Goal: Information Seeking & Learning: Learn about a topic

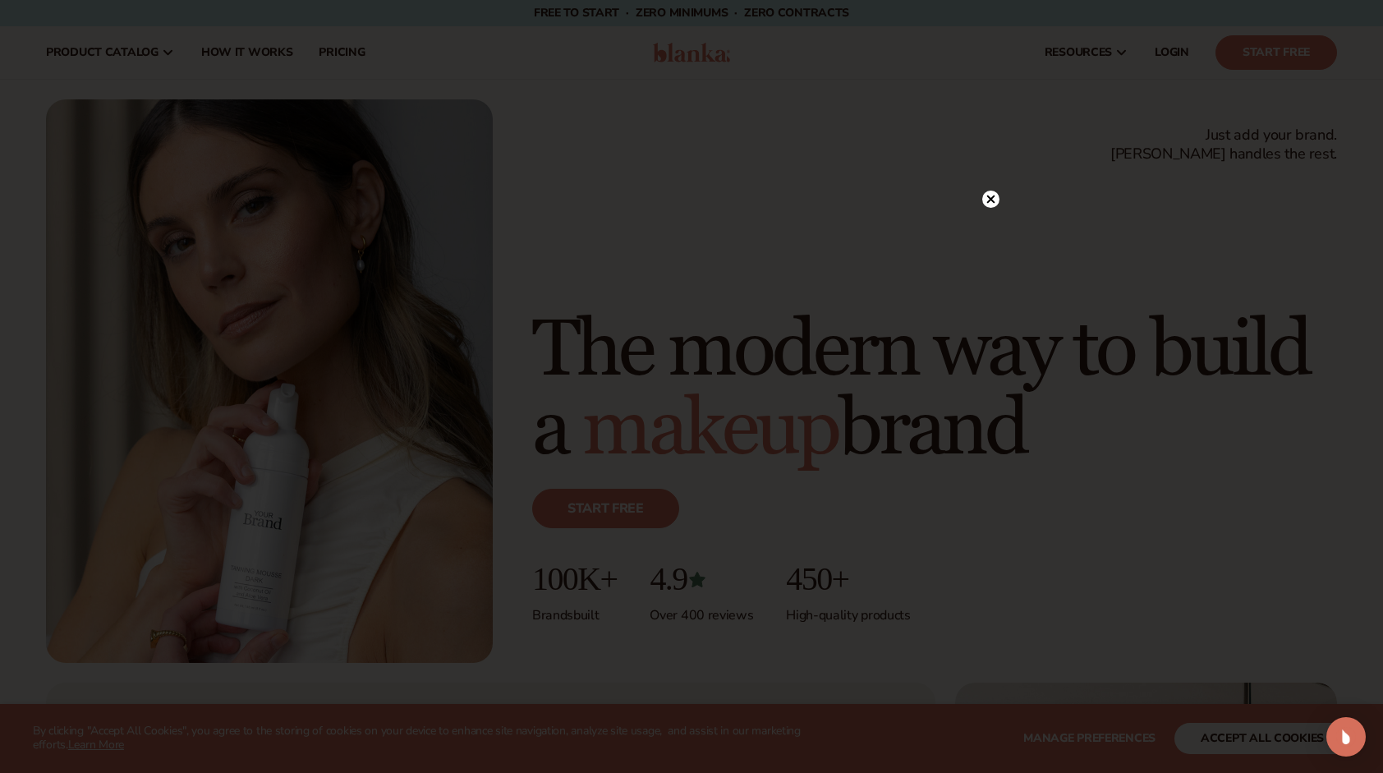
click at [990, 191] on circle at bounding box center [990, 198] width 17 height 17
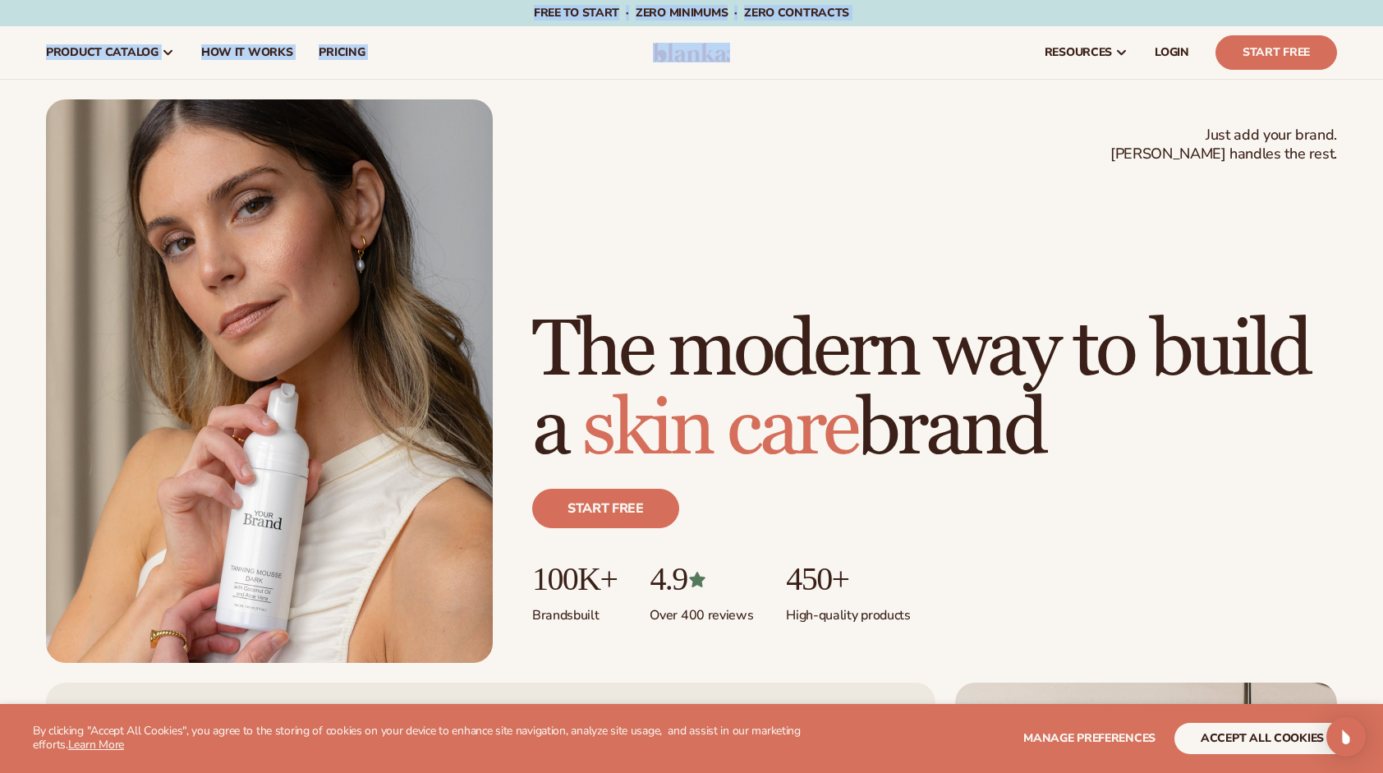
drag, startPoint x: 518, startPoint y: 7, endPoint x: 846, endPoint y: 30, distance: 328.4
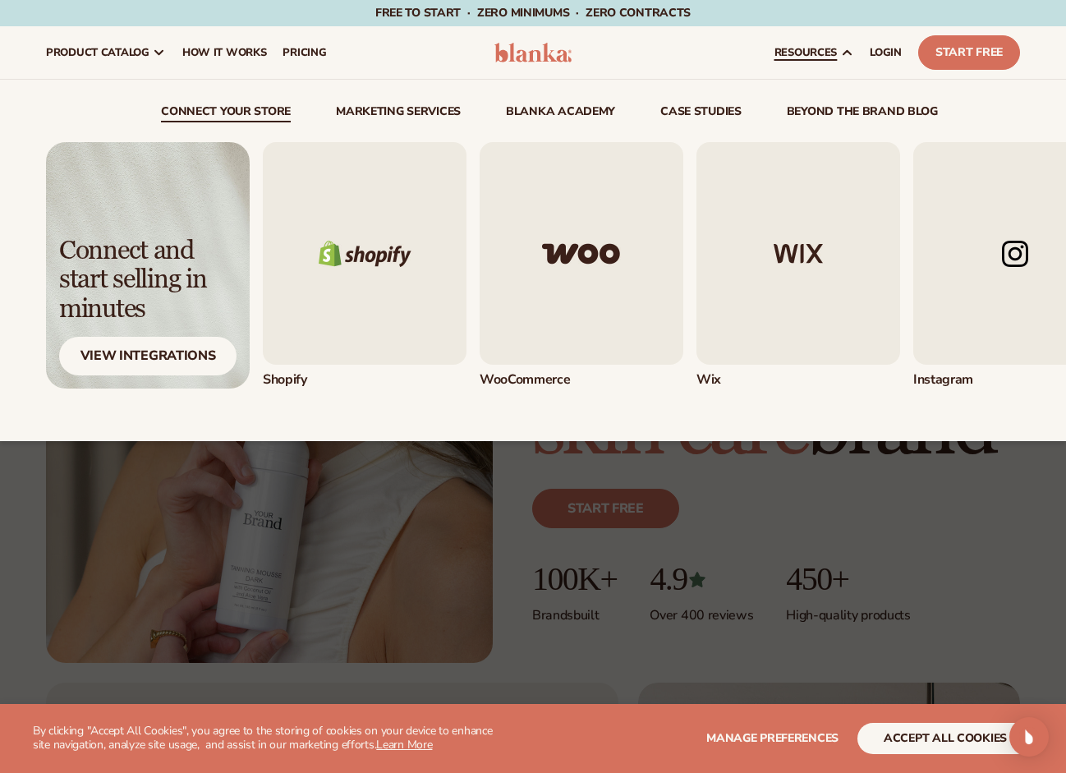
click at [788, 139] on div "Connect and start selling in minutes View Integrations" at bounding box center [533, 255] width 974 height 266
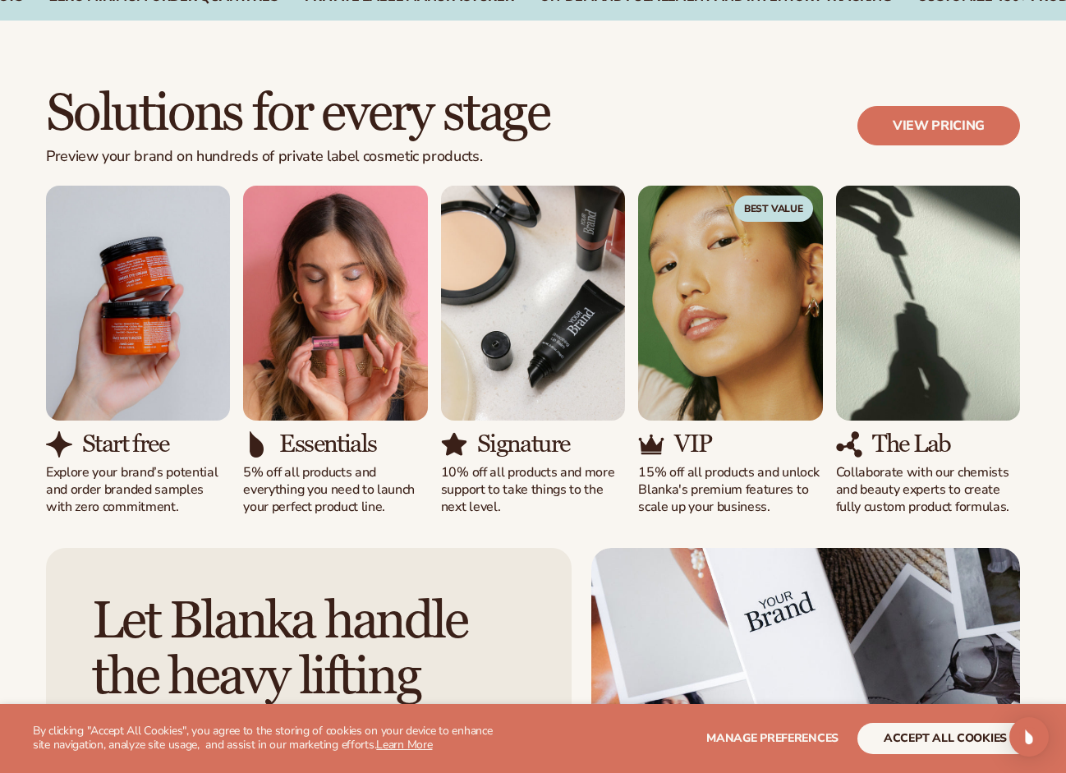
scroll to position [1396, 0]
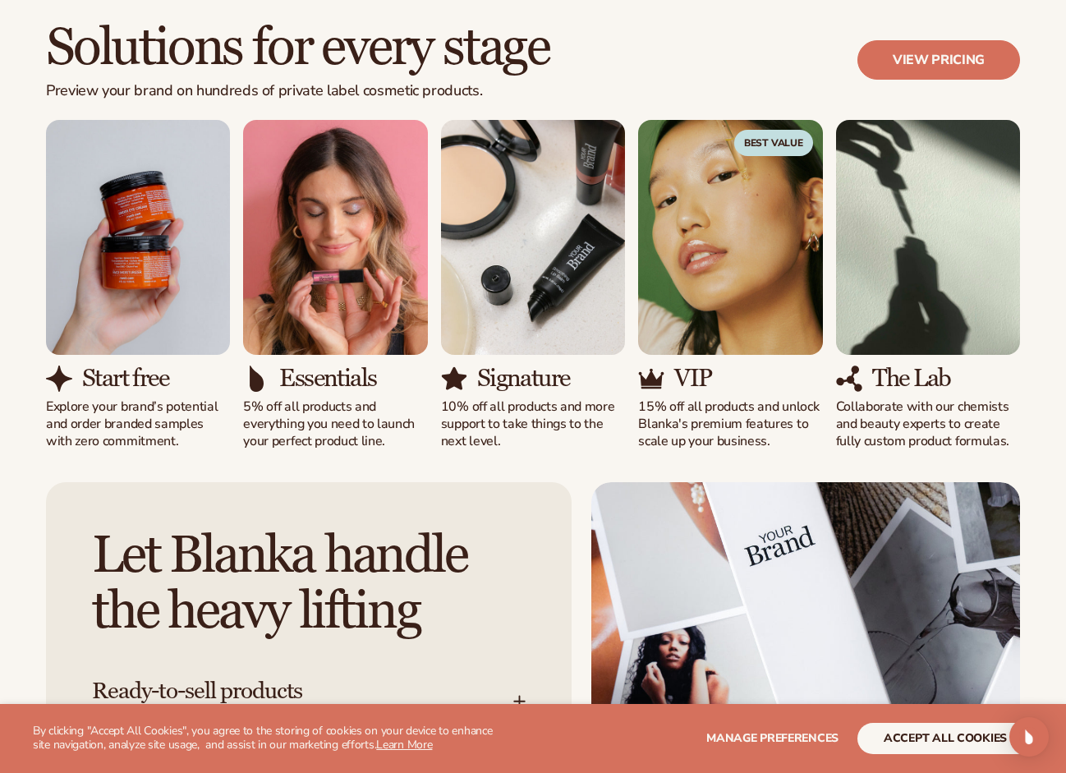
click at [140, 236] on img "1 / 5" at bounding box center [138, 237] width 184 height 235
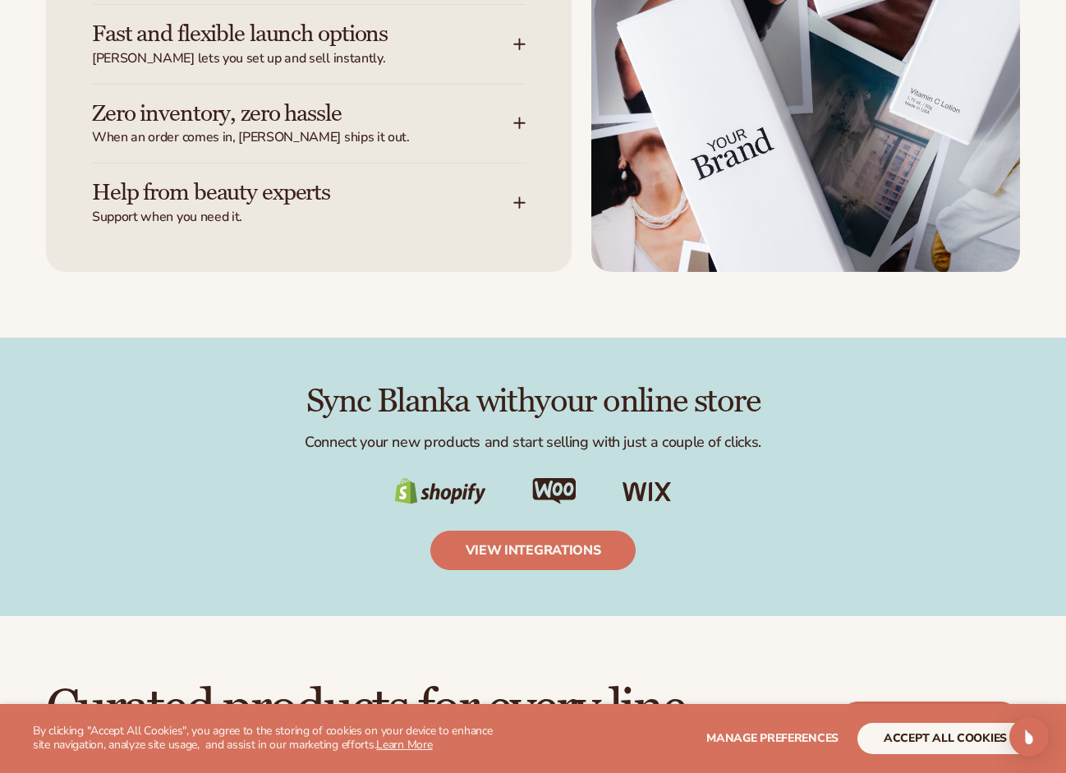
scroll to position [1889, 0]
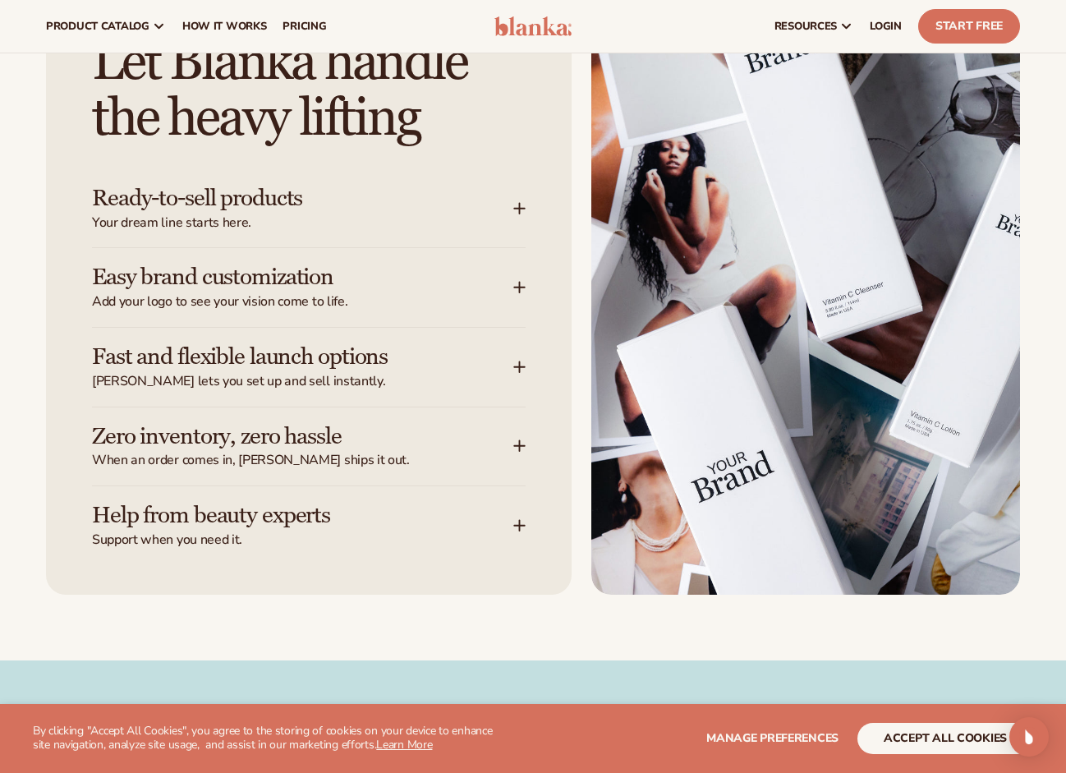
click at [517, 279] on div "Easy brand customization Add your logo to see your vision come to life." at bounding box center [309, 287] width 434 height 79
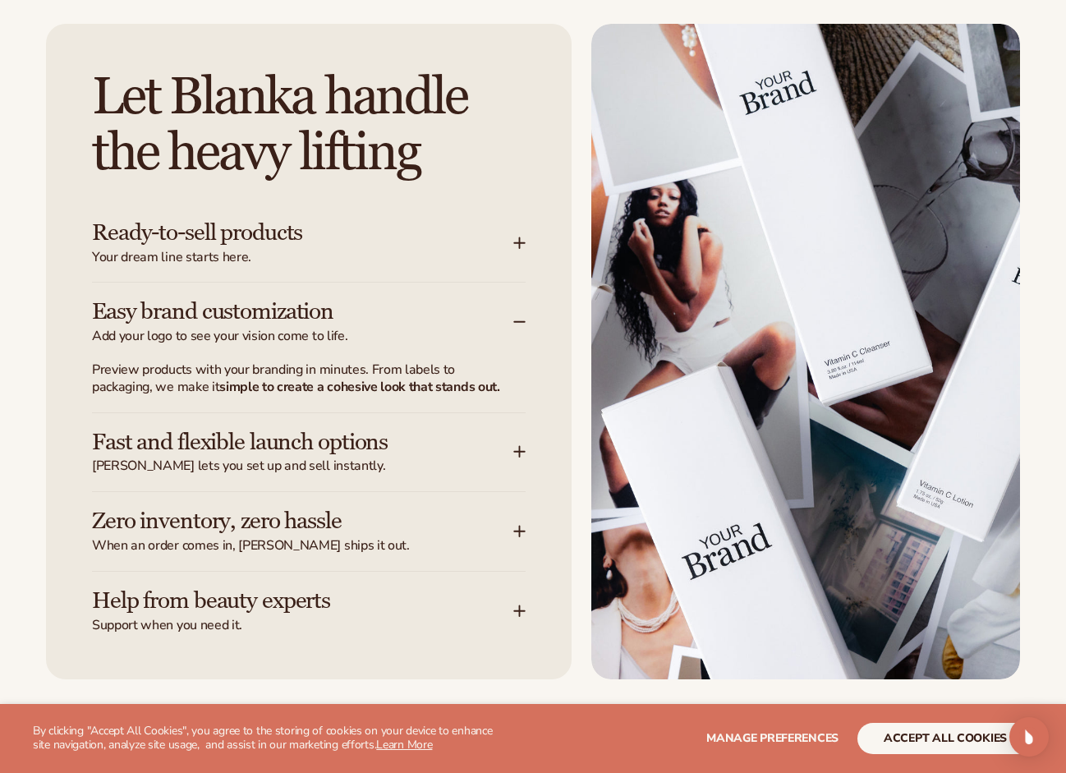
scroll to position [1971, 0]
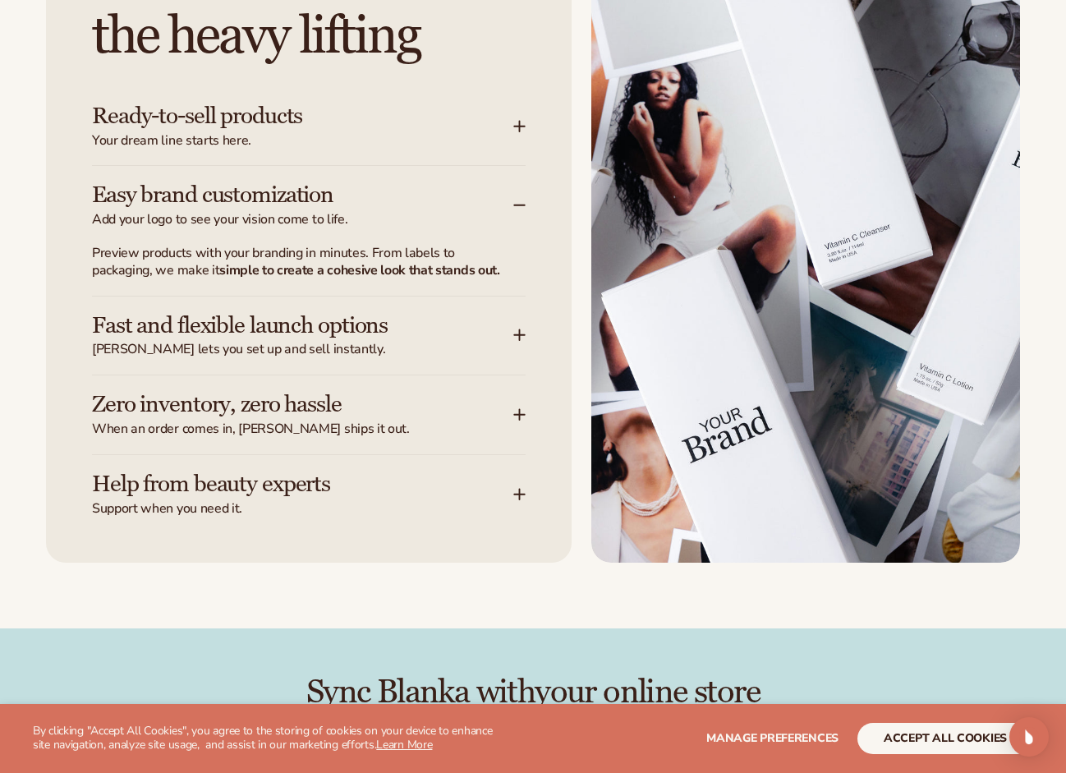
click at [507, 118] on div "Ready-to-sell products Your dream line starts here." at bounding box center [302, 126] width 421 height 46
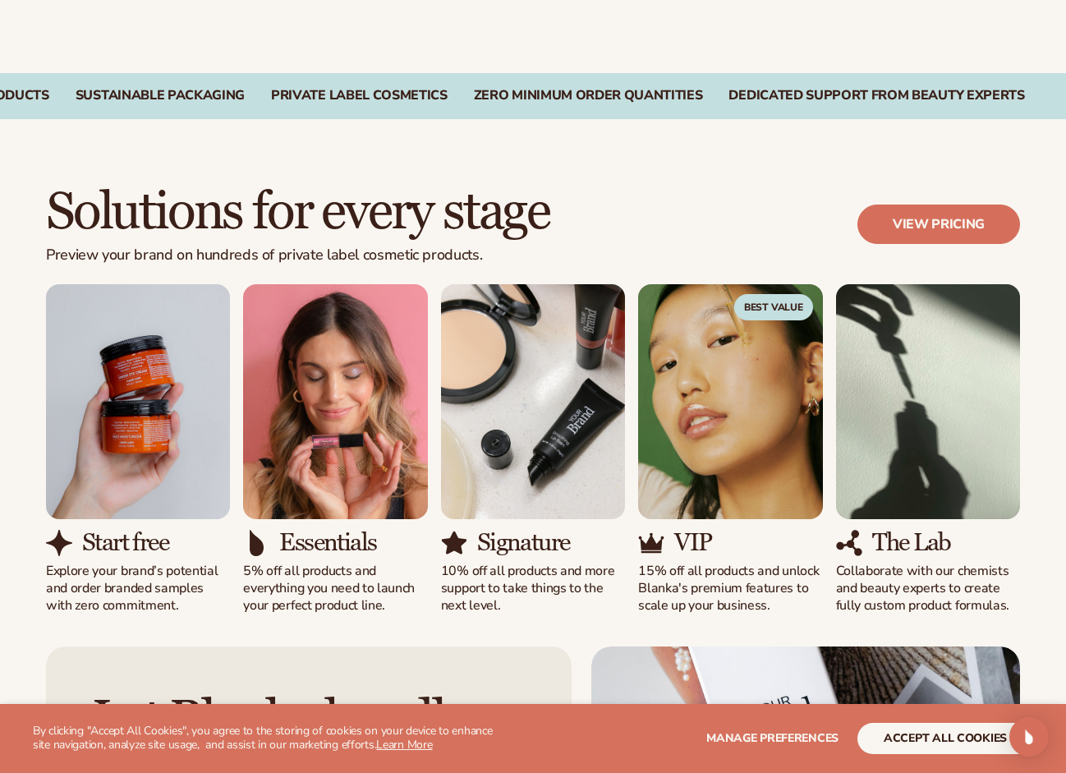
scroll to position [1806, 0]
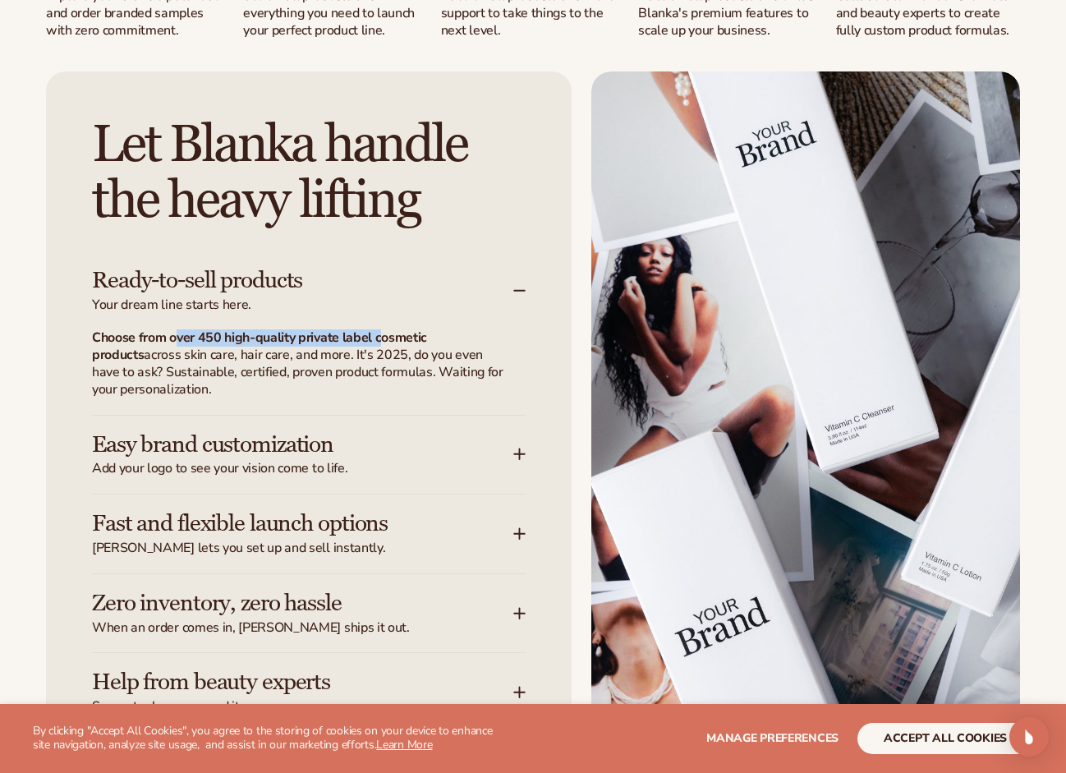
drag, startPoint x: 181, startPoint y: 342, endPoint x: 379, endPoint y: 337, distance: 198.8
click at [379, 337] on strong "Choose from over 450 high-quality private label cosmetic products" at bounding box center [259, 345] width 335 height 35
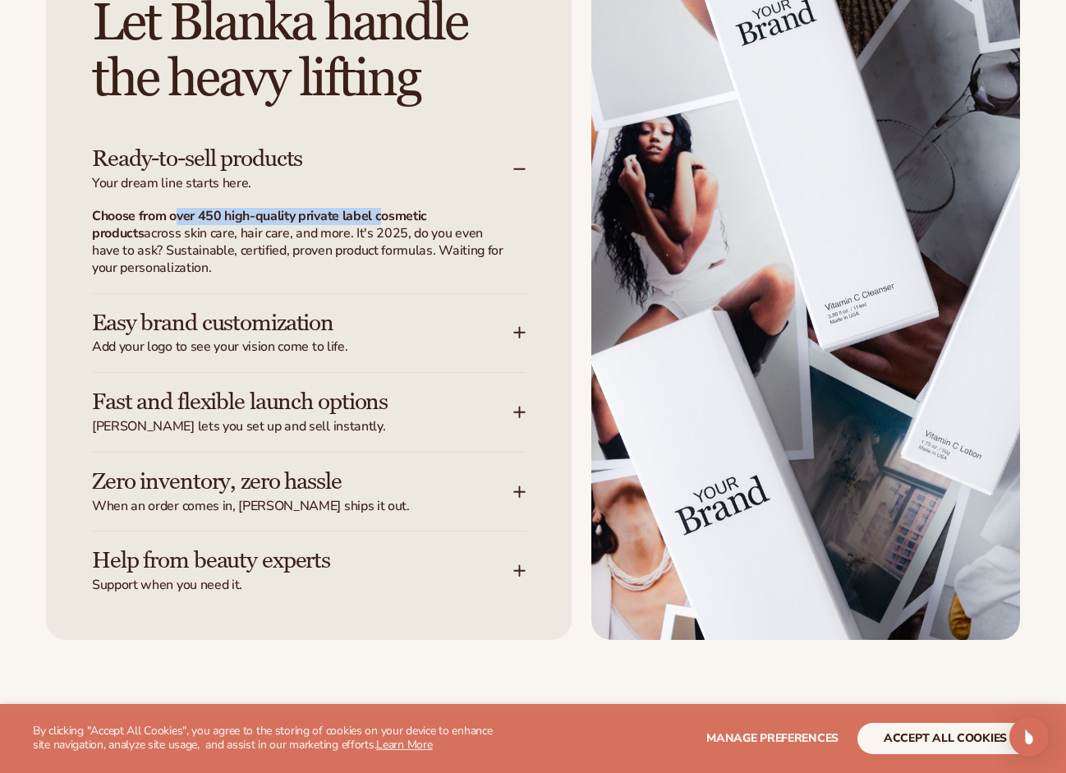
scroll to position [1971, 0]
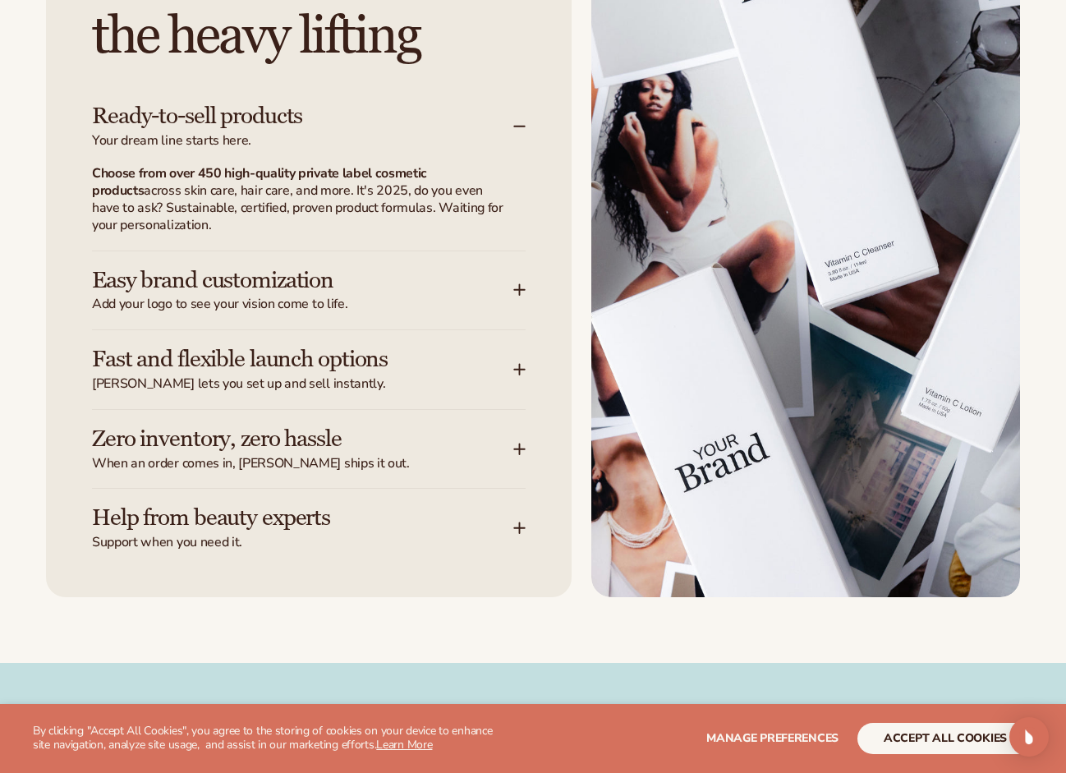
click at [517, 298] on div "Easy brand customization Add your logo to see your vision come to life." at bounding box center [309, 290] width 434 height 79
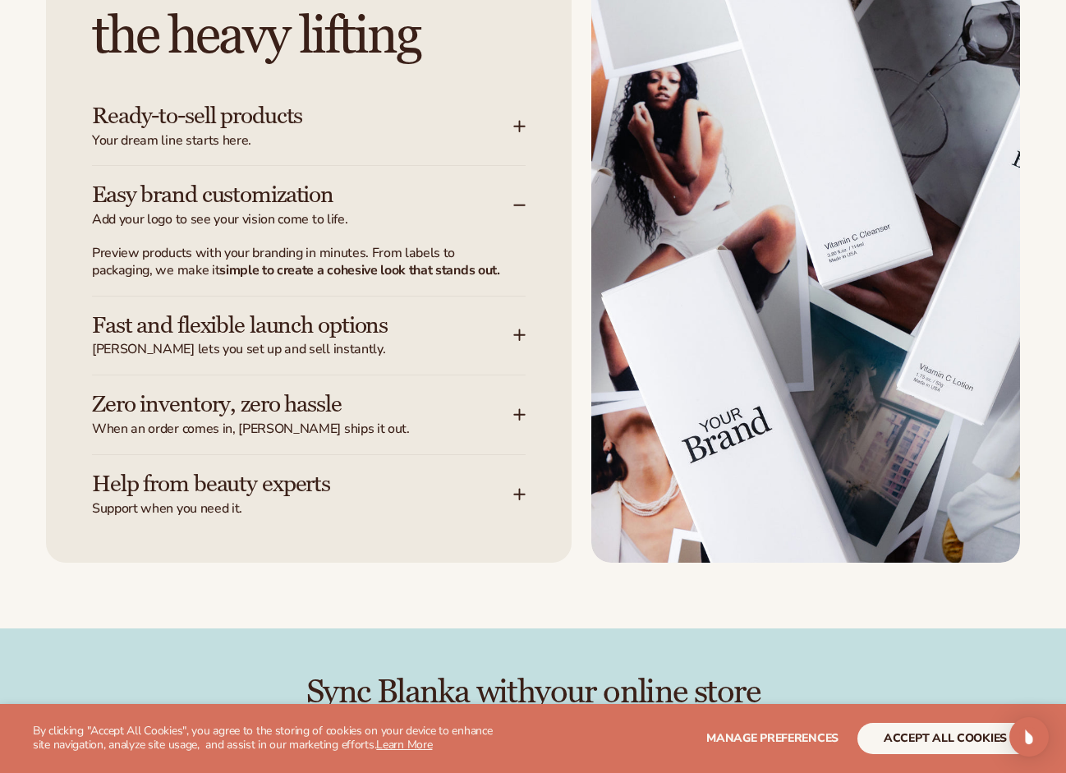
click at [523, 328] on icon at bounding box center [519, 334] width 13 height 13
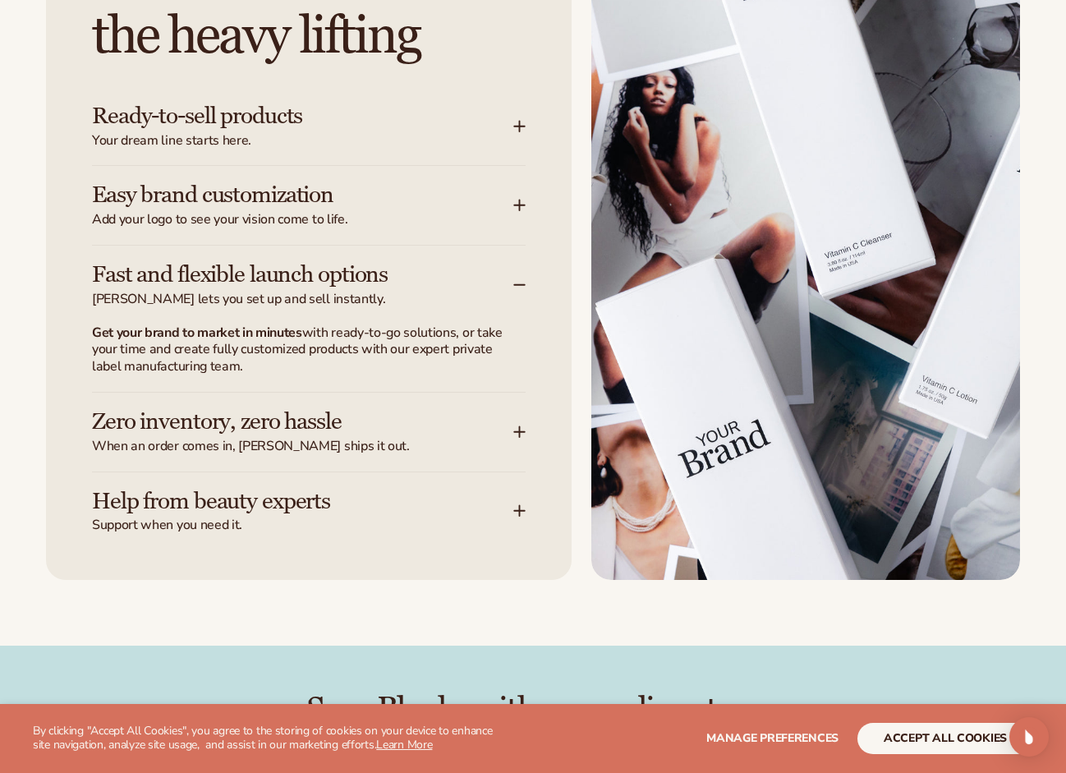
click at [505, 420] on div "Zero inventory, zero hassle When an order comes in, Blanka ships it out." at bounding box center [302, 432] width 421 height 46
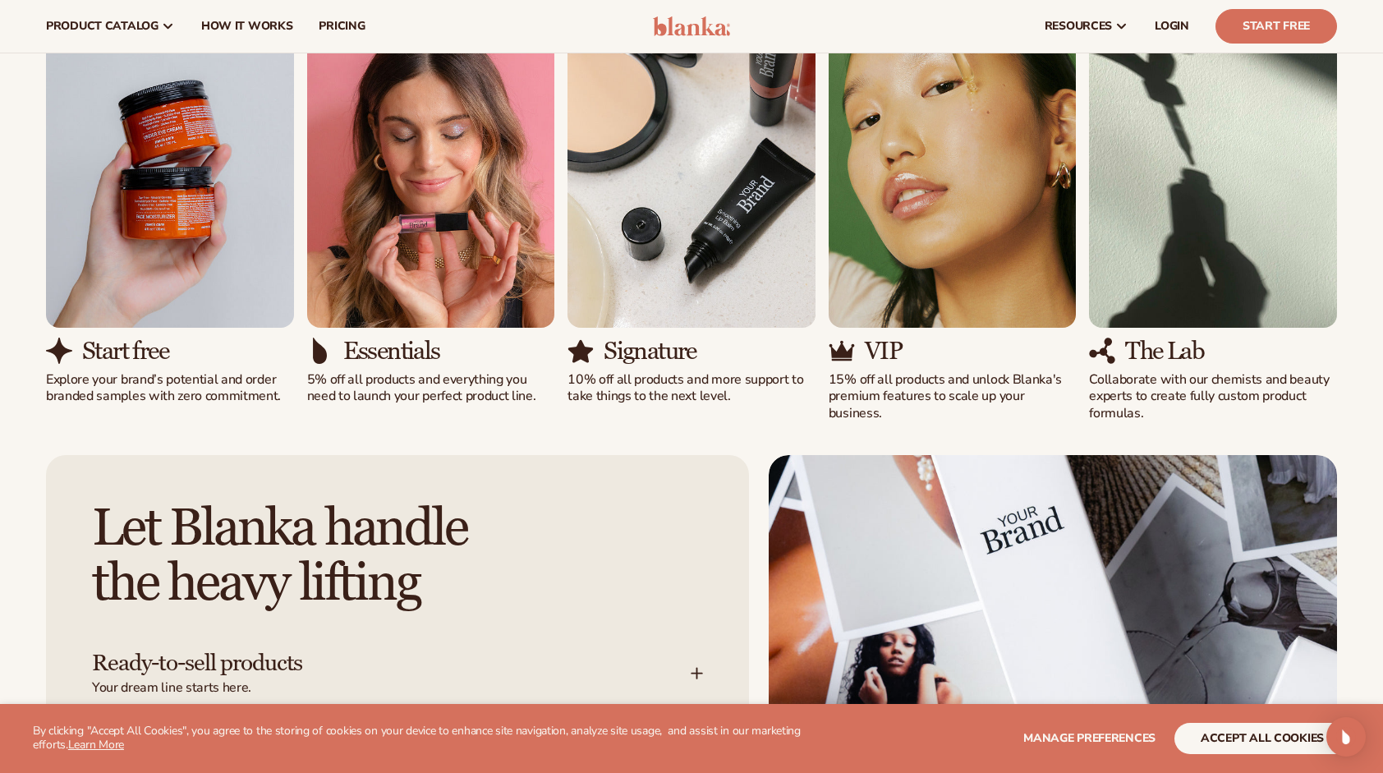
scroll to position [1432, 0]
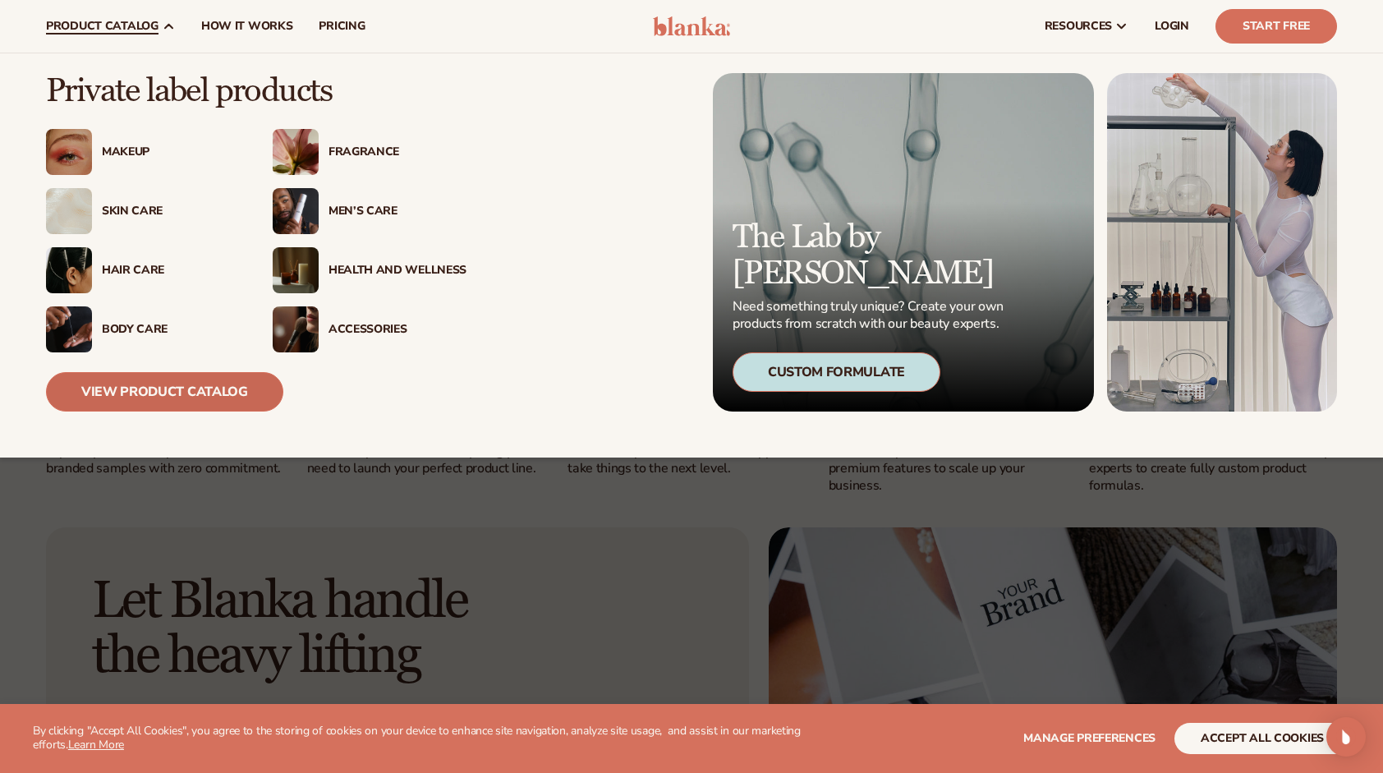
click at [163, 381] on link "View Product Catalog" at bounding box center [164, 391] width 237 height 39
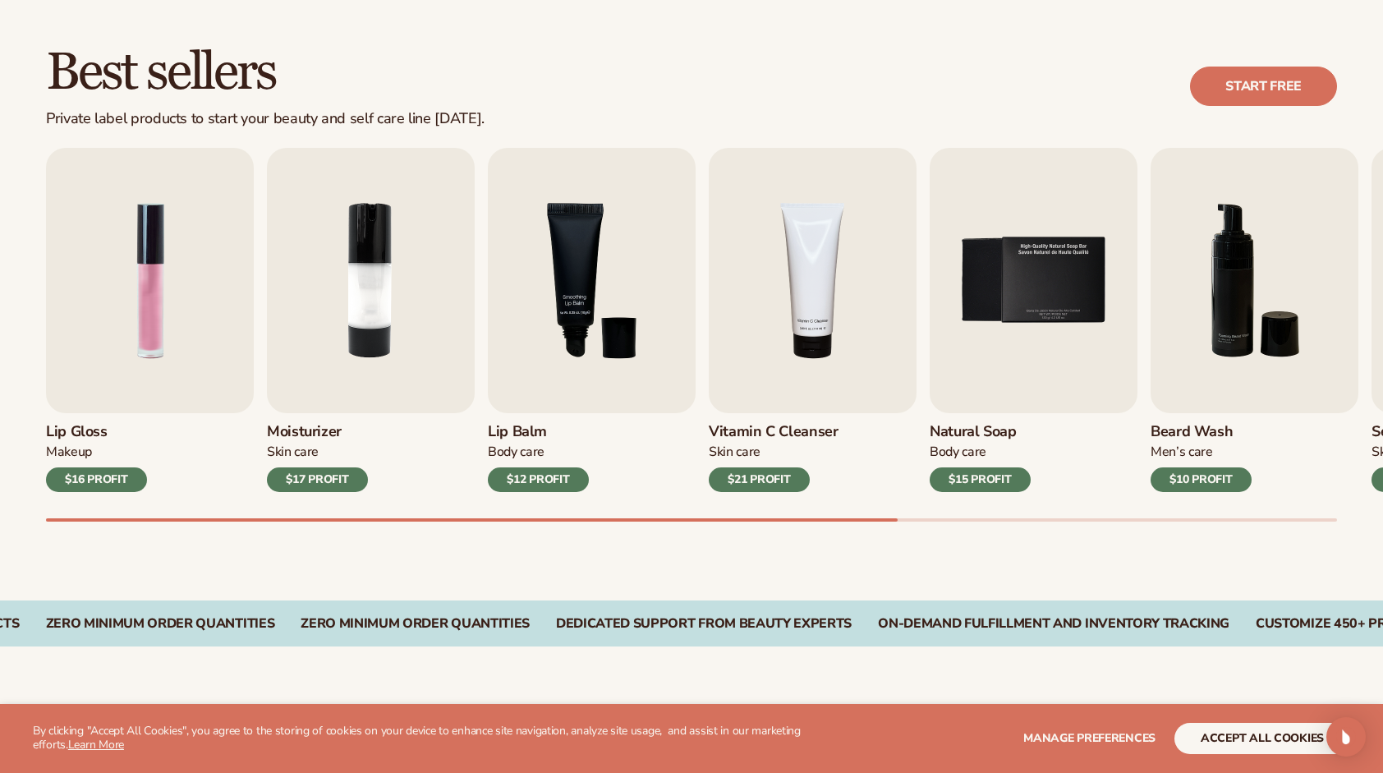
scroll to position [493, 0]
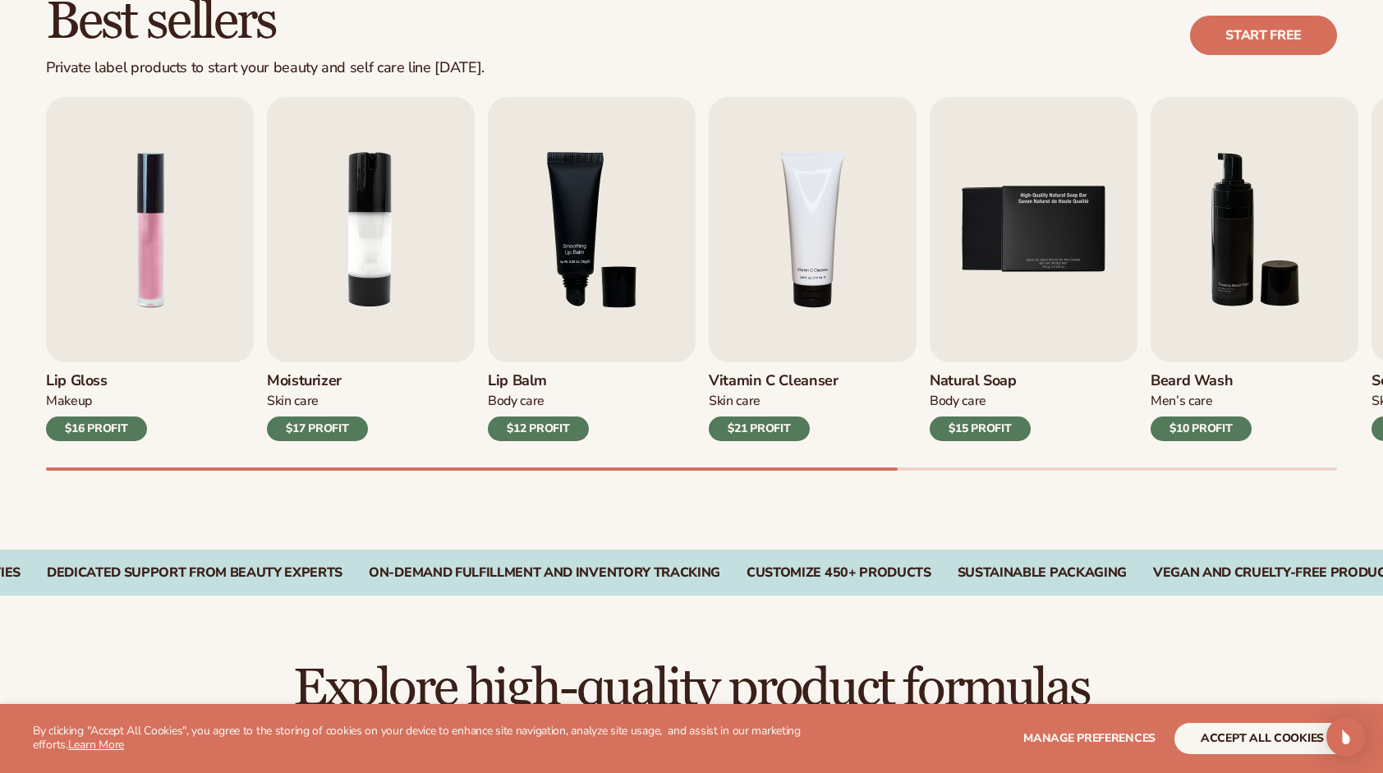
drag, startPoint x: 845, startPoint y: 474, endPoint x: 947, endPoint y: 465, distance: 102.2
click at [946, 465] on div "Best sellers Private label products to start your beauty and self care line tod…" at bounding box center [691, 248] width 1383 height 601
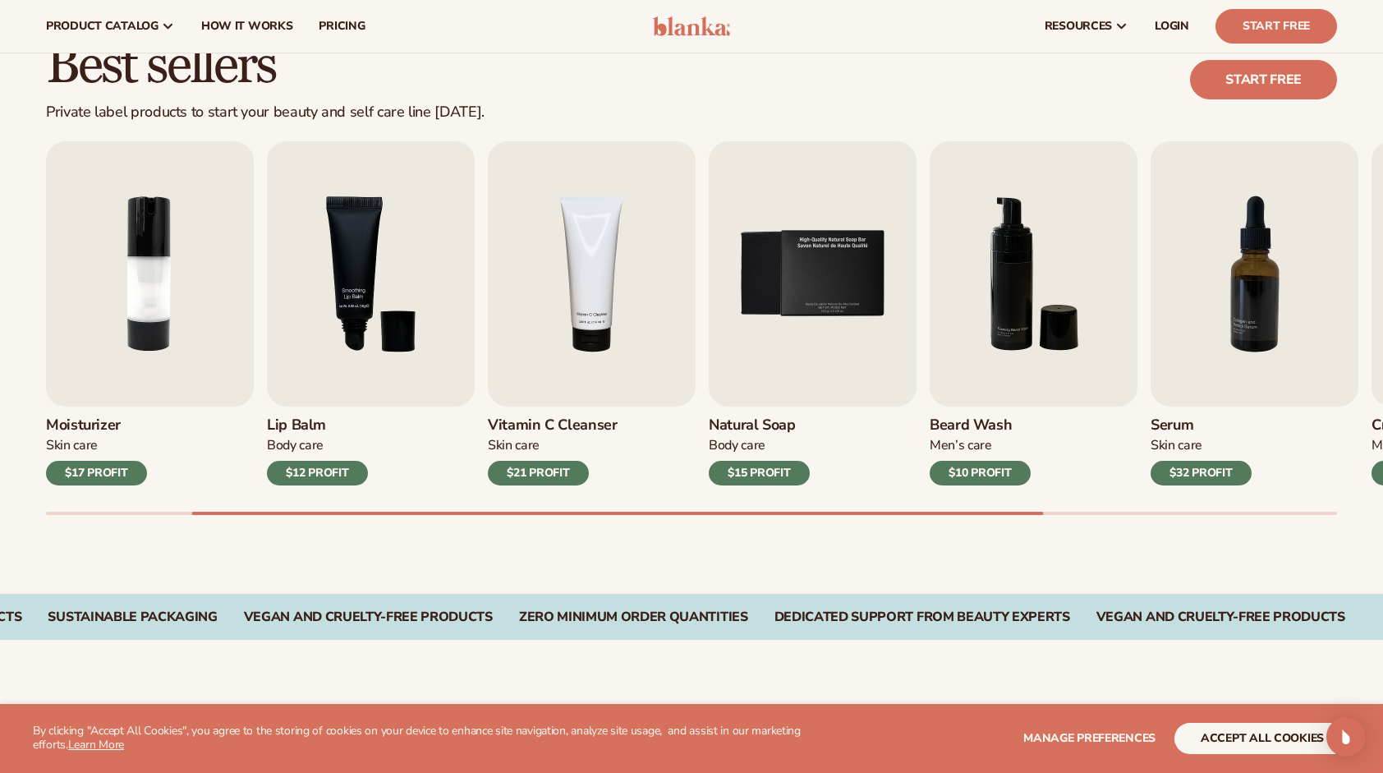
scroll to position [328, 0]
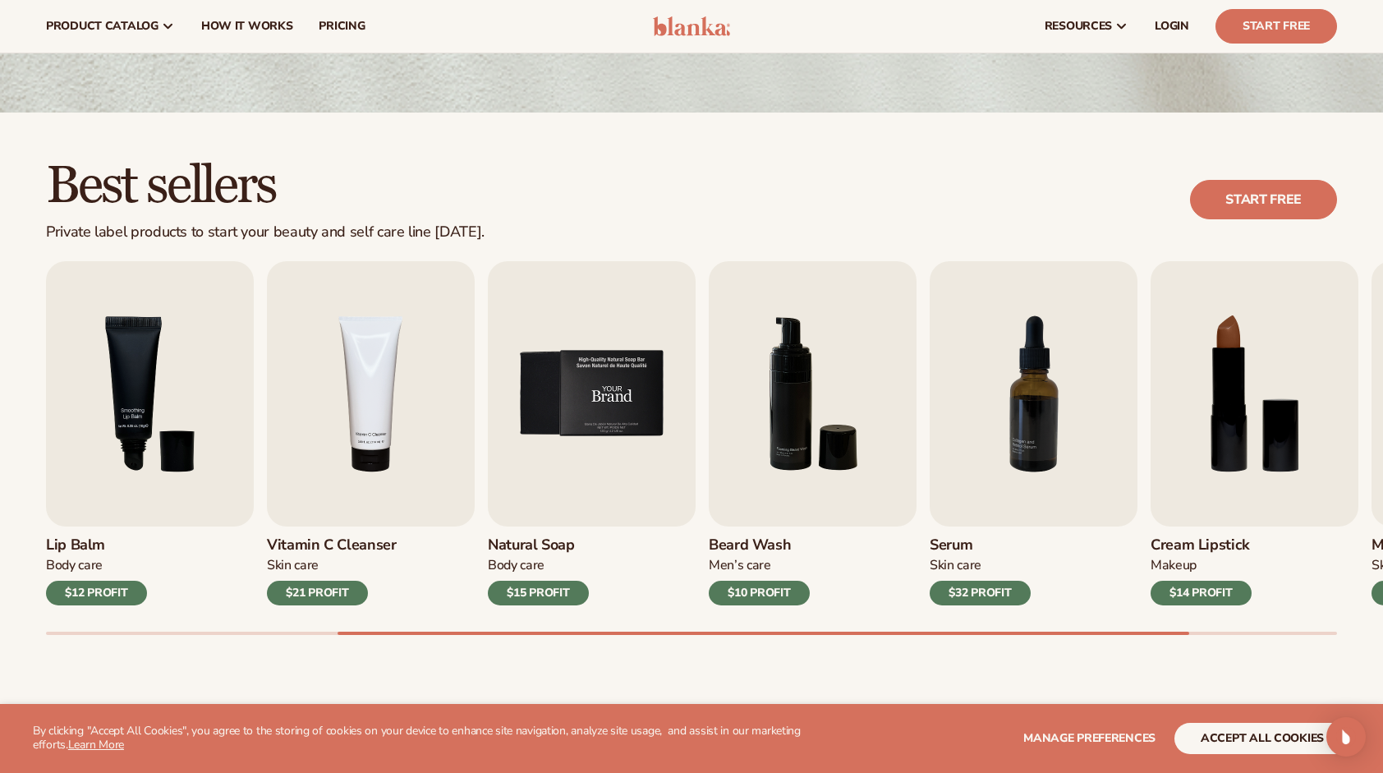
click at [644, 440] on img "5 / 9" at bounding box center [592, 393] width 208 height 265
click at [622, 405] on img "5 / 9" at bounding box center [592, 393] width 208 height 265
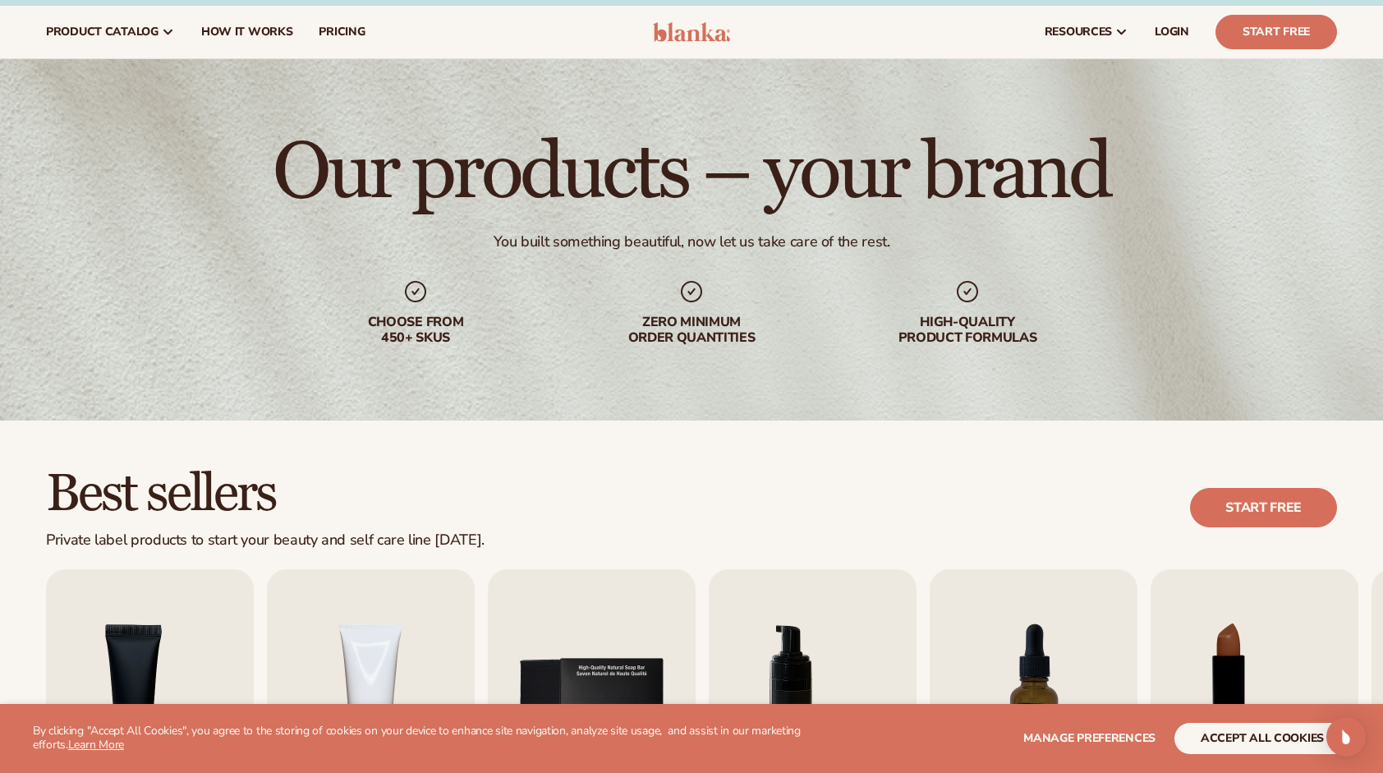
scroll to position [0, 0]
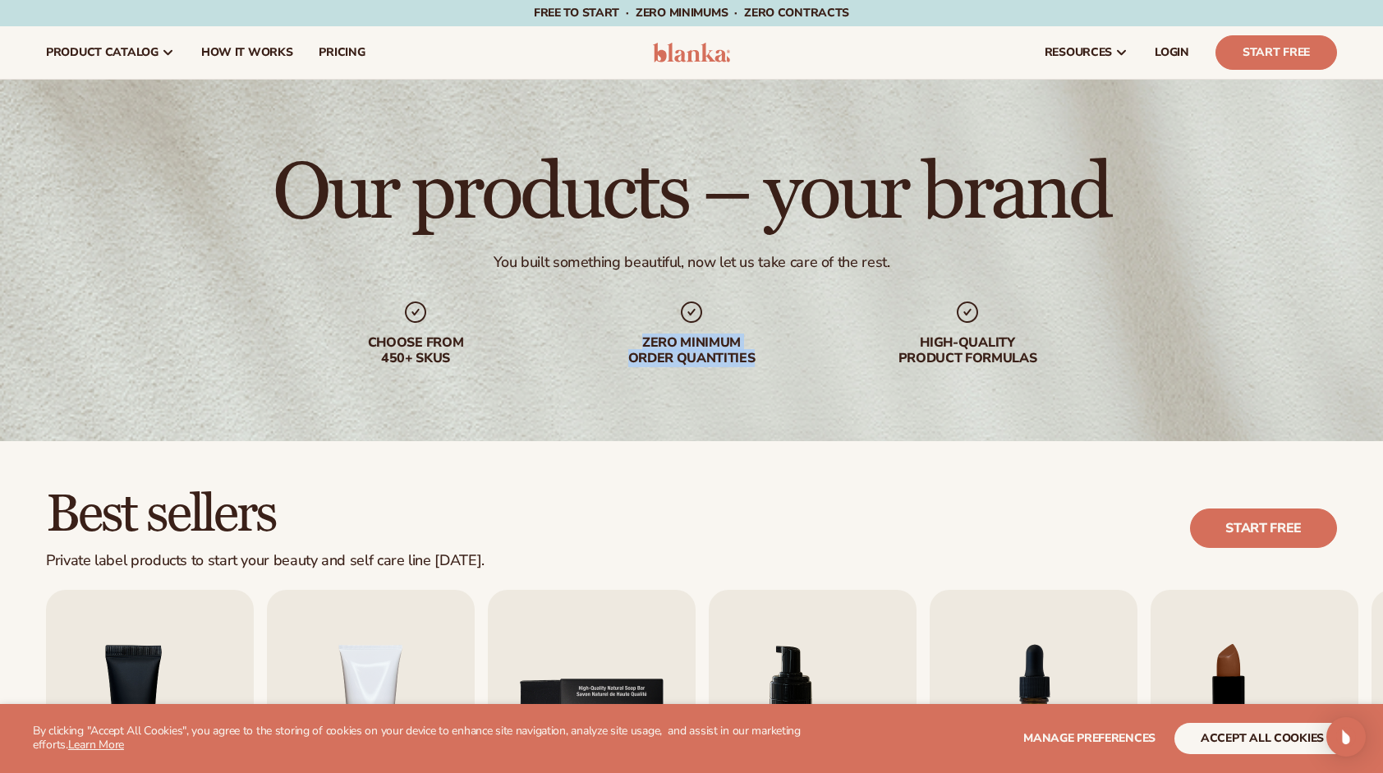
drag, startPoint x: 764, startPoint y: 364, endPoint x: 612, endPoint y: 339, distance: 153.9
click at [612, 339] on div "Zero minimum order quantities" at bounding box center [691, 350] width 210 height 31
drag, startPoint x: 612, startPoint y: 339, endPoint x: 894, endPoint y: 343, distance: 282.5
click at [894, 343] on div "High-quality product formulas" at bounding box center [967, 350] width 210 height 31
drag, startPoint x: 907, startPoint y: 341, endPoint x: 1041, endPoint y: 372, distance: 138.2
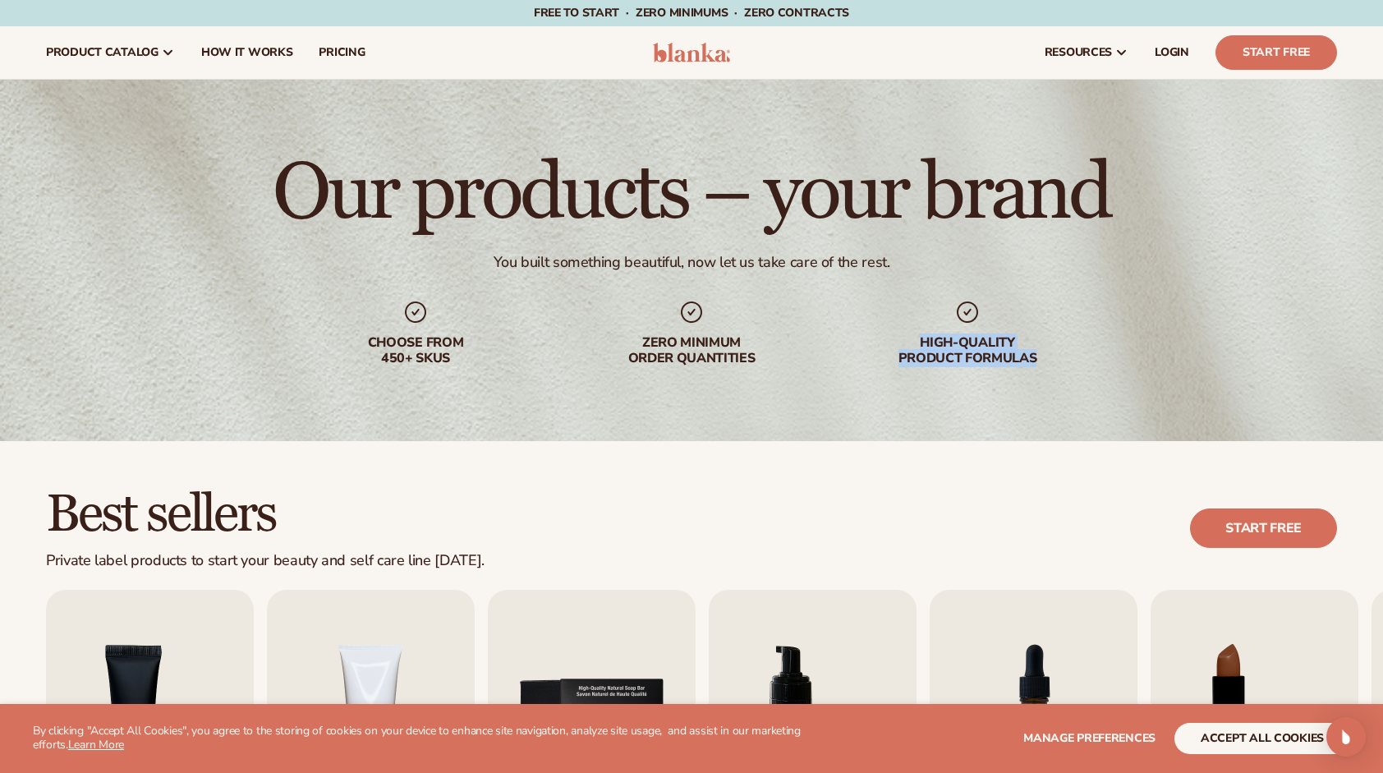
click at [1041, 372] on div "Our products – your brand You built something beautiful, now let us take care o…" at bounding box center [691, 260] width 1383 height 361
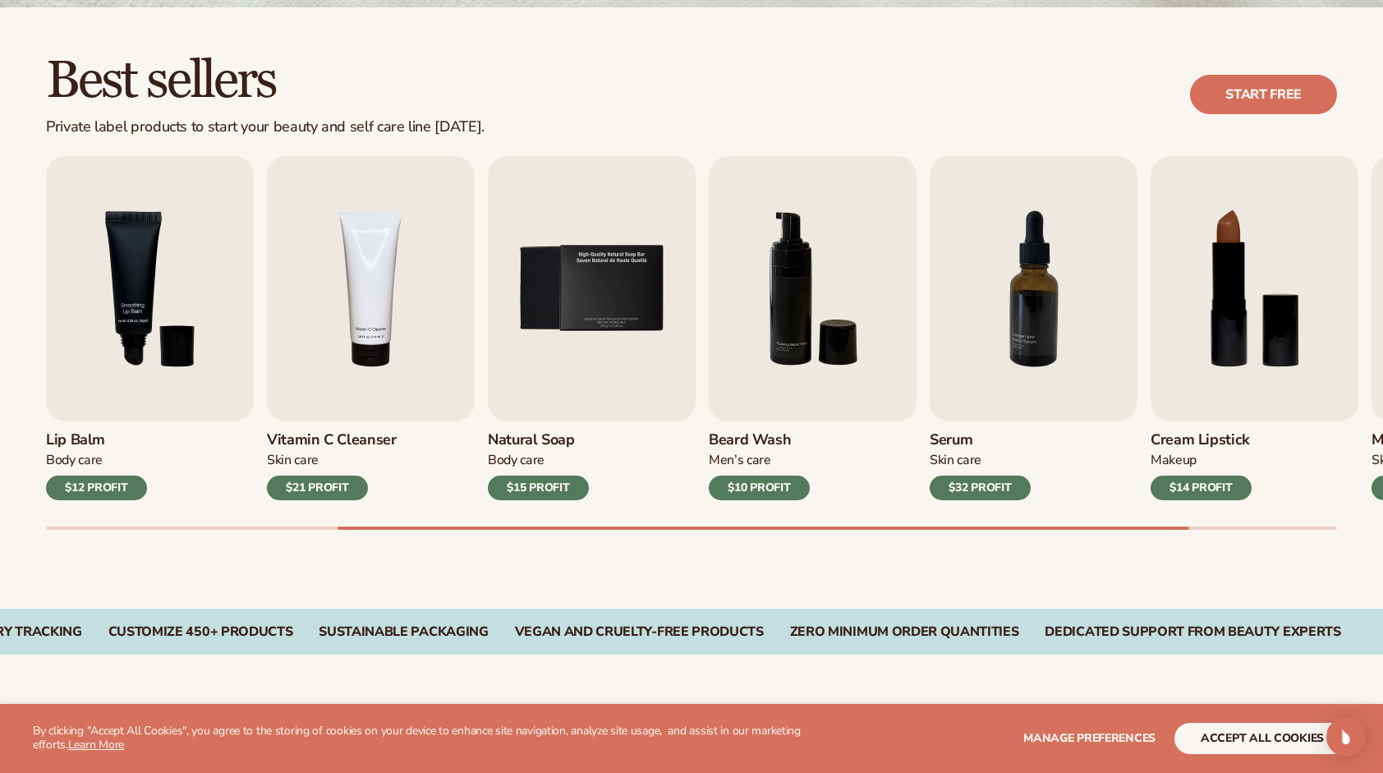
scroll to position [246, 0]
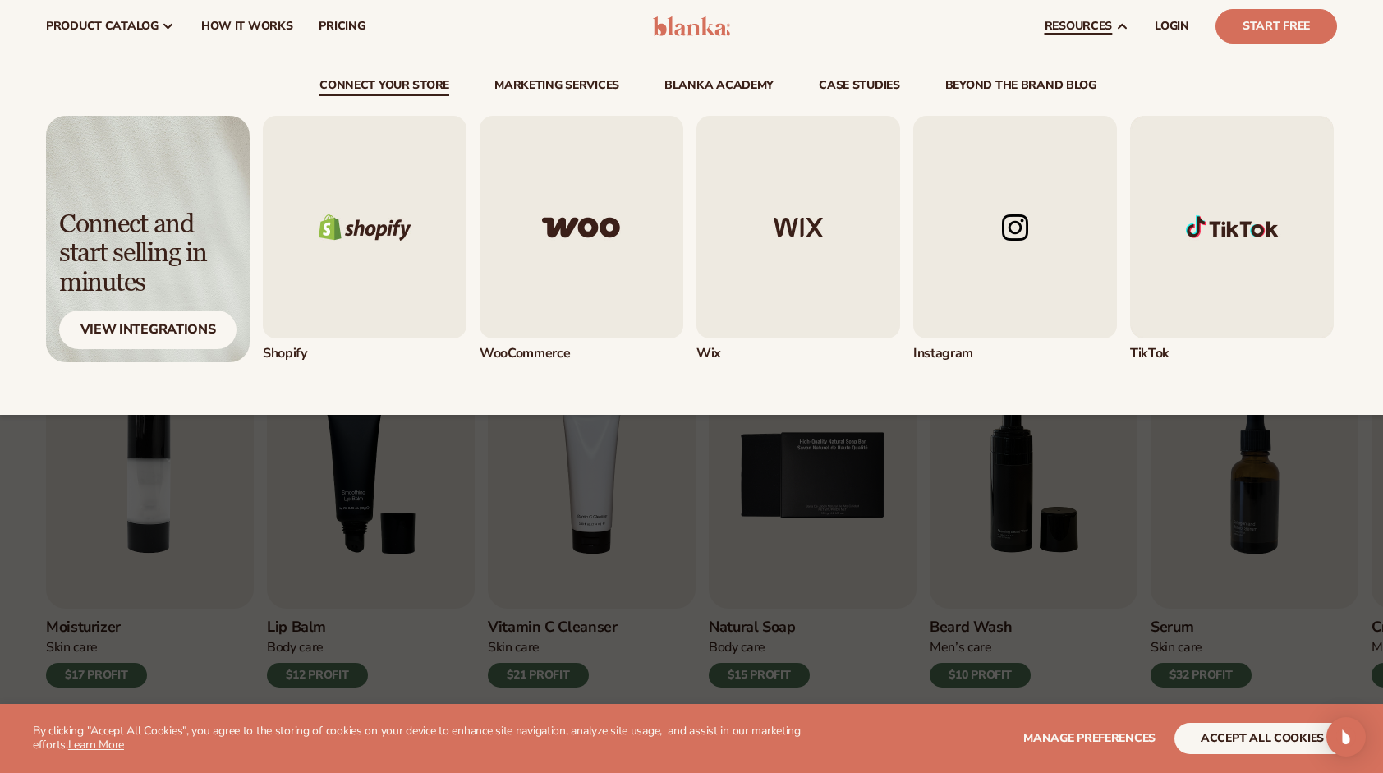
click at [371, 84] on link "connect your store" at bounding box center [384, 88] width 130 height 16
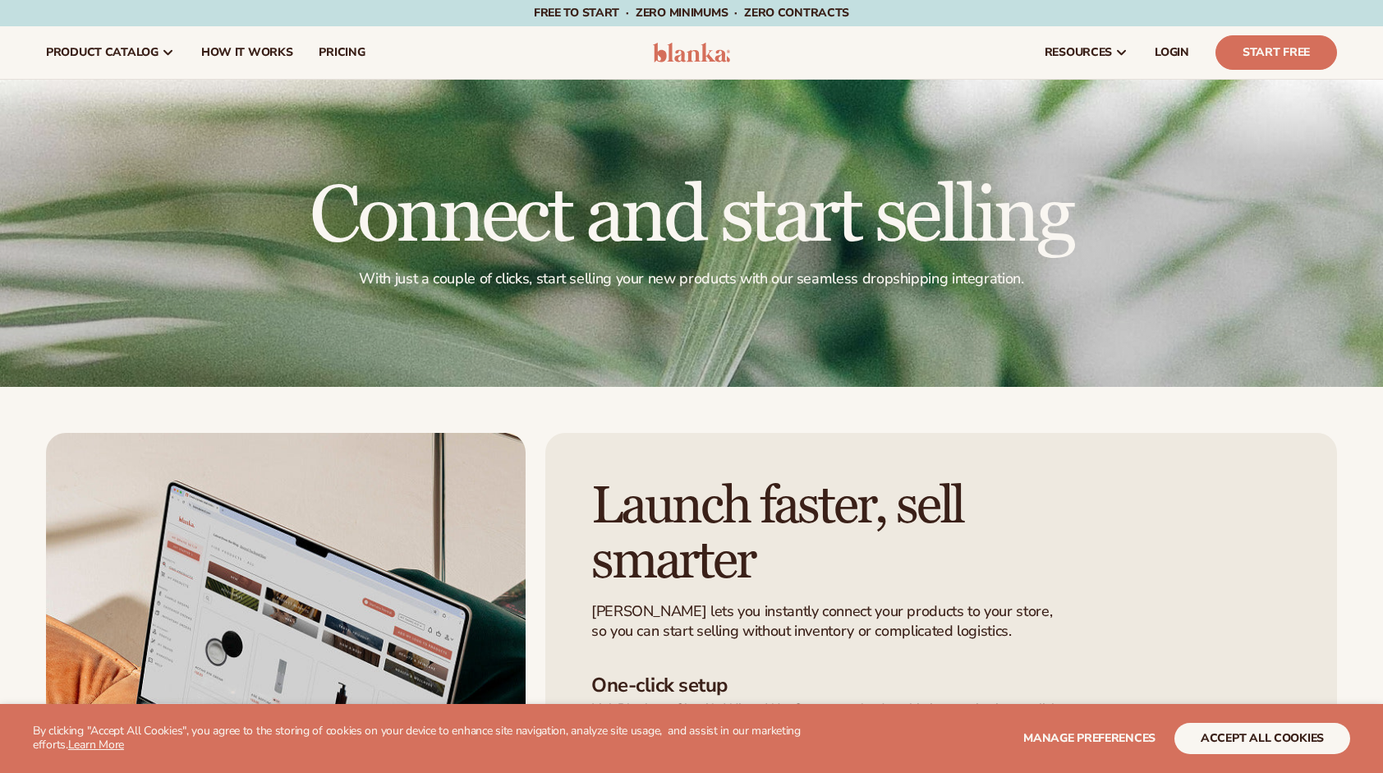
scroll to position [411, 0]
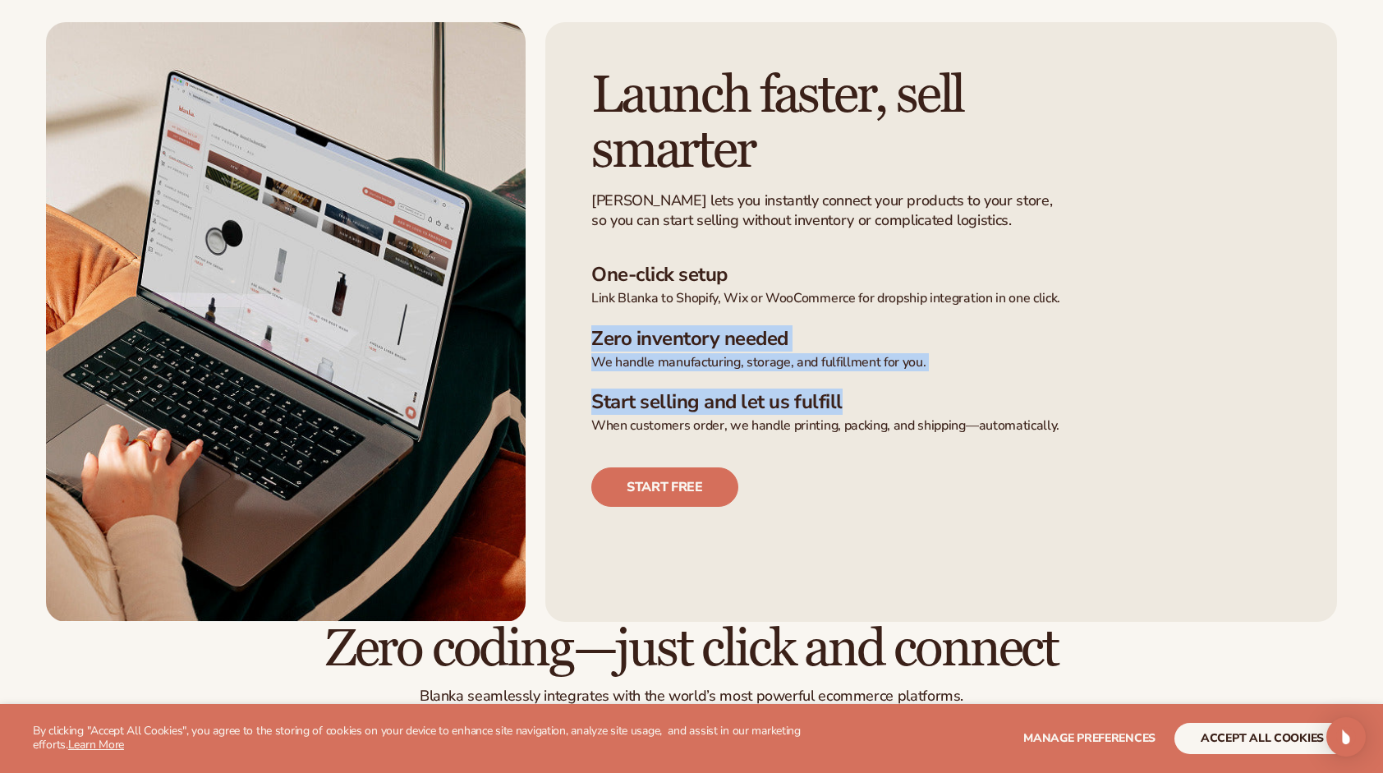
drag, startPoint x: 584, startPoint y: 317, endPoint x: 858, endPoint y: 384, distance: 282.4
click at [858, 384] on div "Launch faster,  sell smarter Blanka lets you instantly connect your products to…" at bounding box center [941, 321] width 792 height 599
click at [858, 384] on ul "One-click setup Link Blanka to Shopify, Wix or WooCommerce for dropship integra…" at bounding box center [941, 349] width 700 height 172
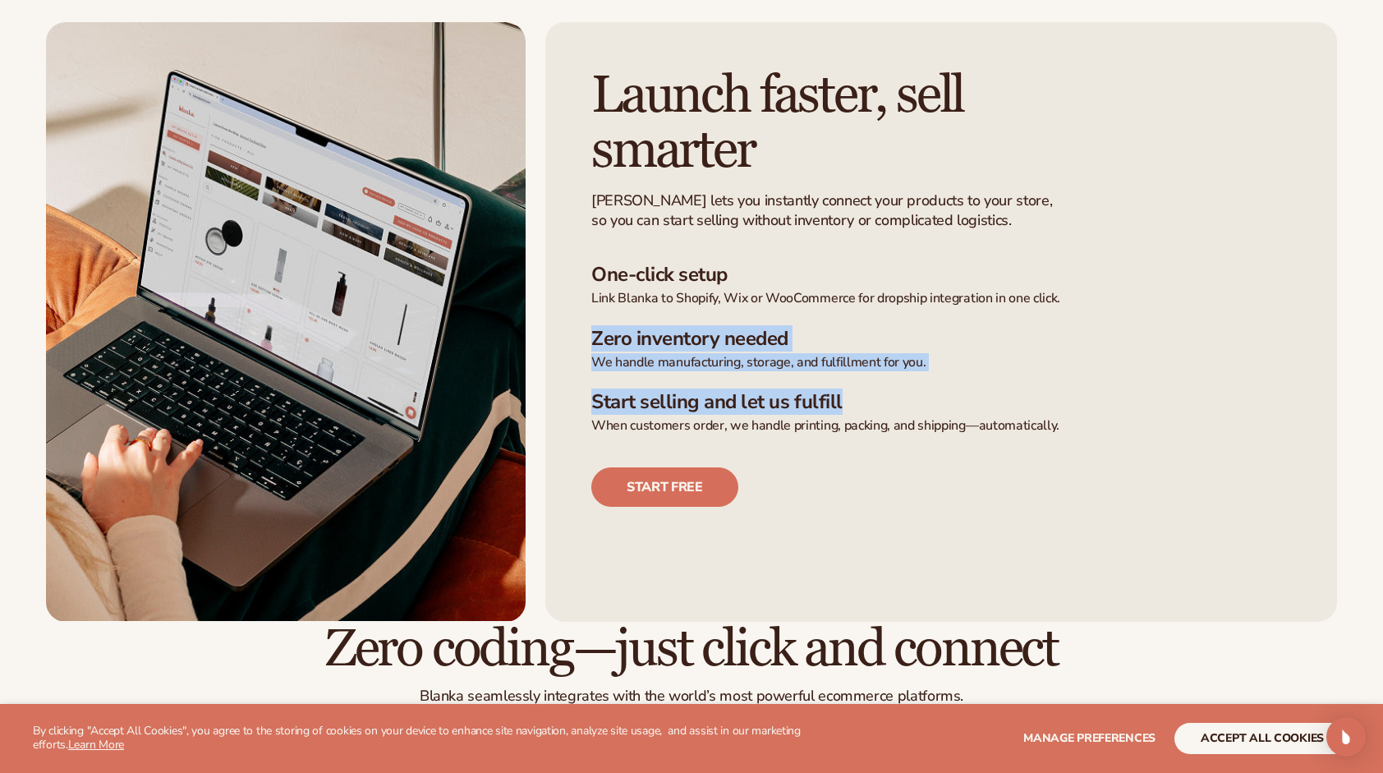
click at [856, 407] on h3 "Start selling and let us fulfill" at bounding box center [941, 402] width 700 height 24
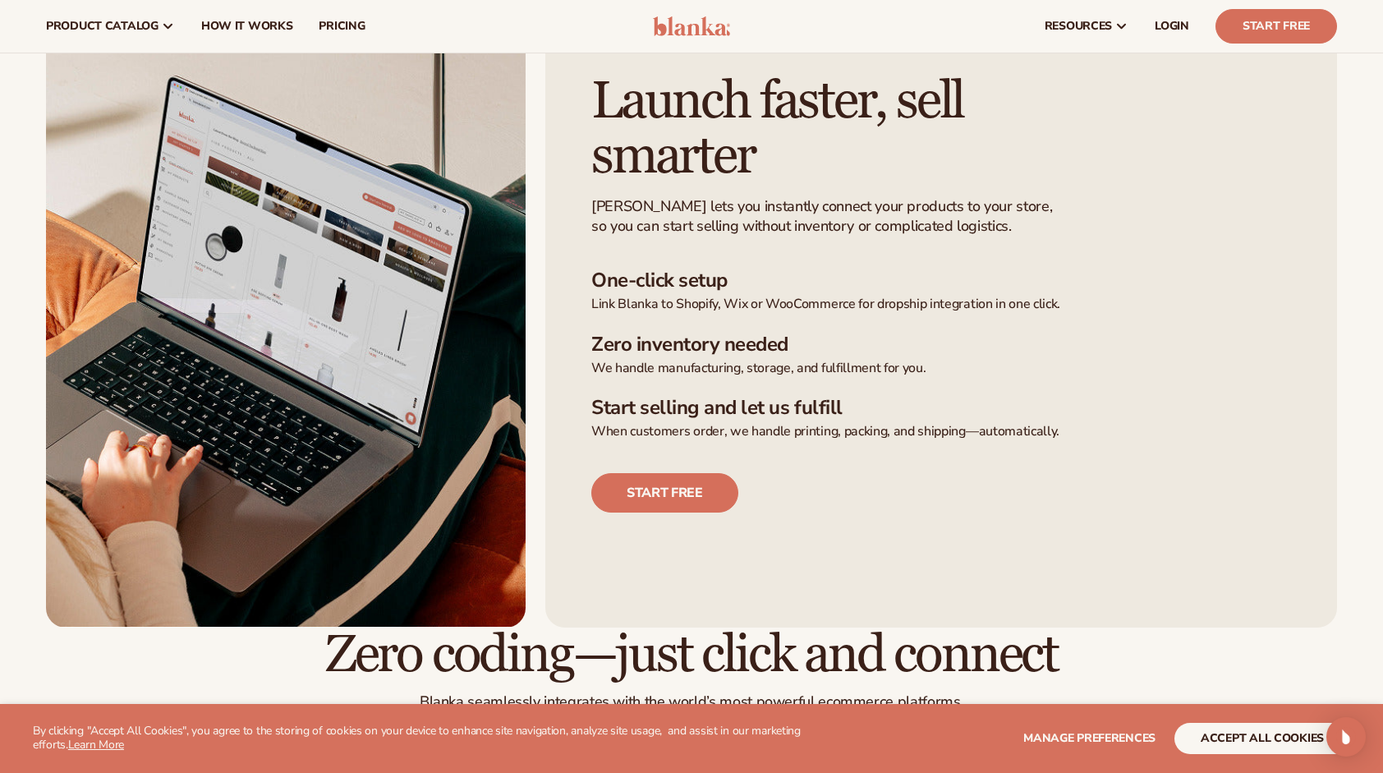
scroll to position [328, 0]
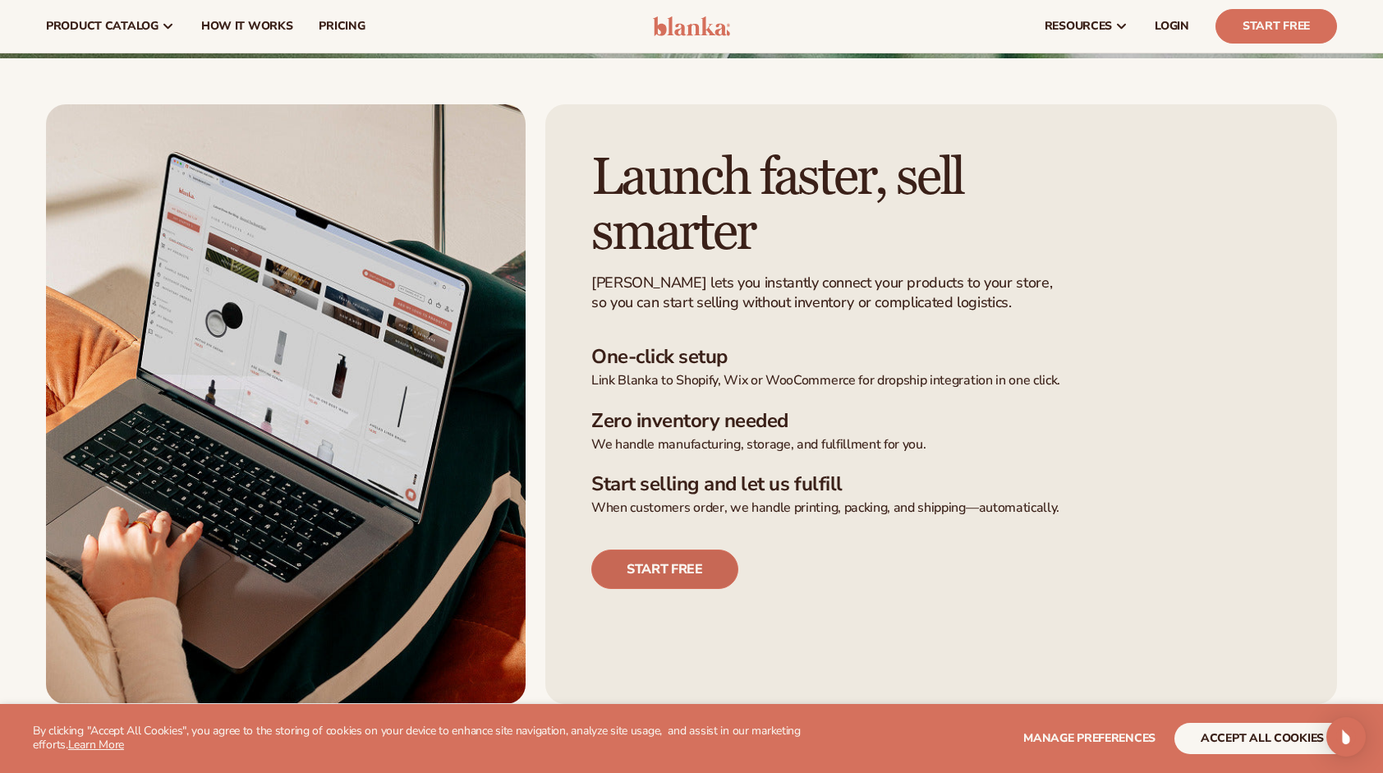
click at [697, 556] on link "Start free" at bounding box center [664, 568] width 147 height 39
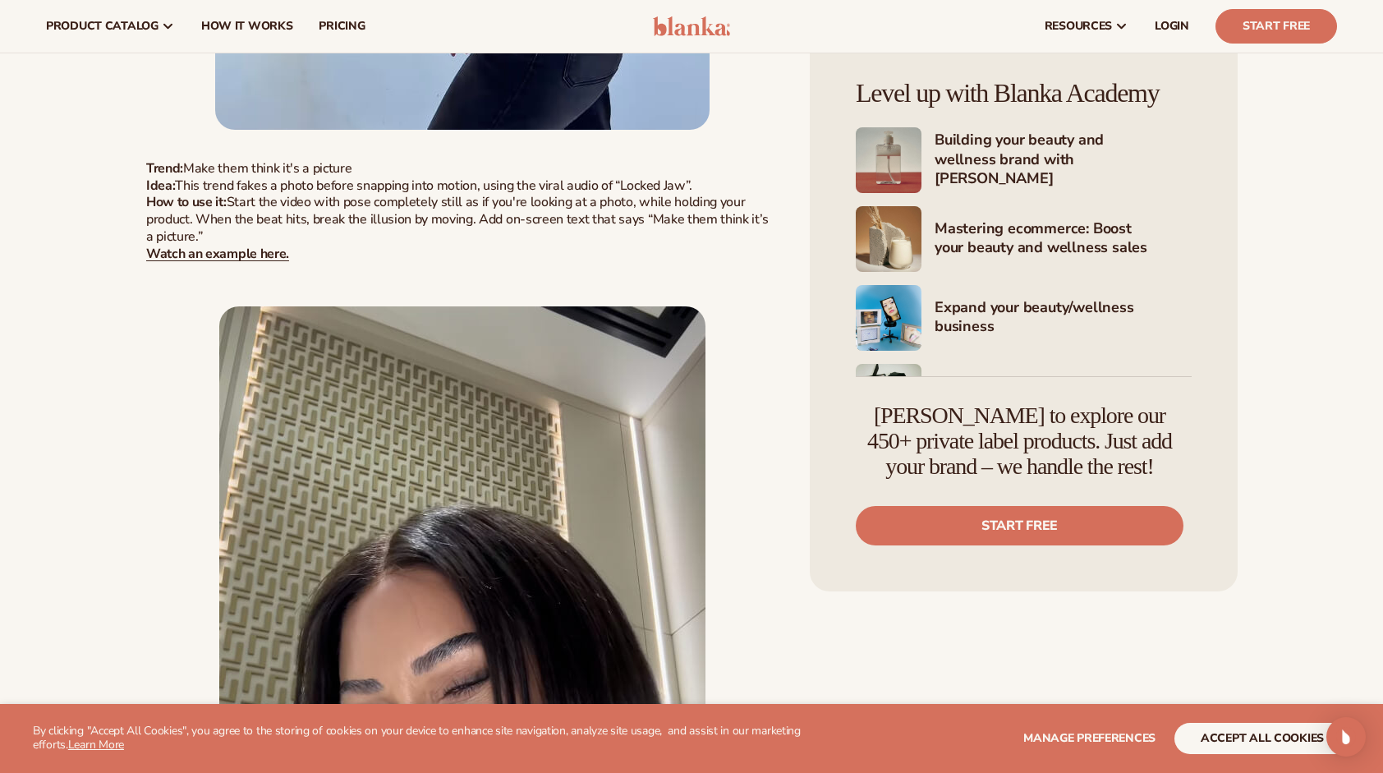
scroll to position [1971, 0]
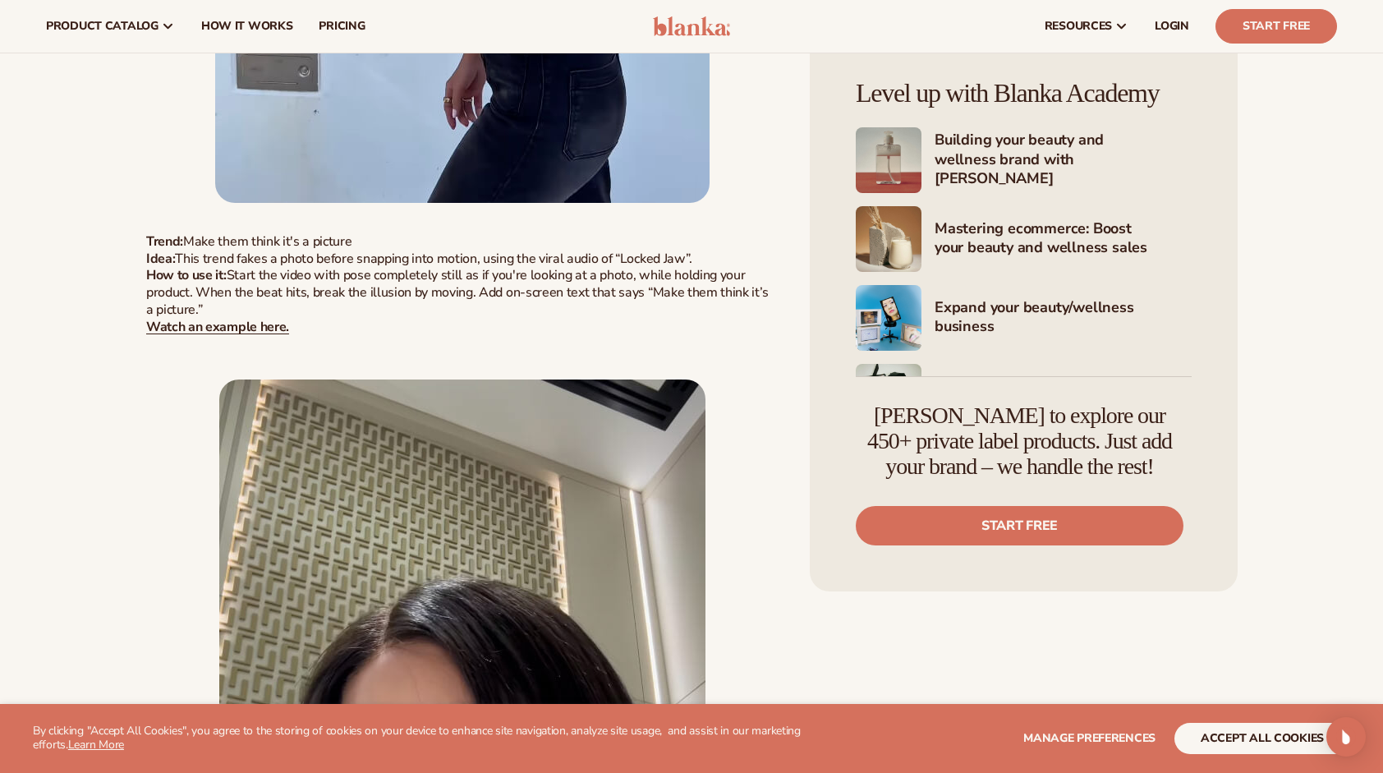
click at [250, 337] on p "Trend: Make them think it's a picture Idea: This trend fakes a photo before sna…" at bounding box center [461, 284] width 631 height 137
click at [253, 330] on strong "Watch an example here." at bounding box center [217, 327] width 143 height 18
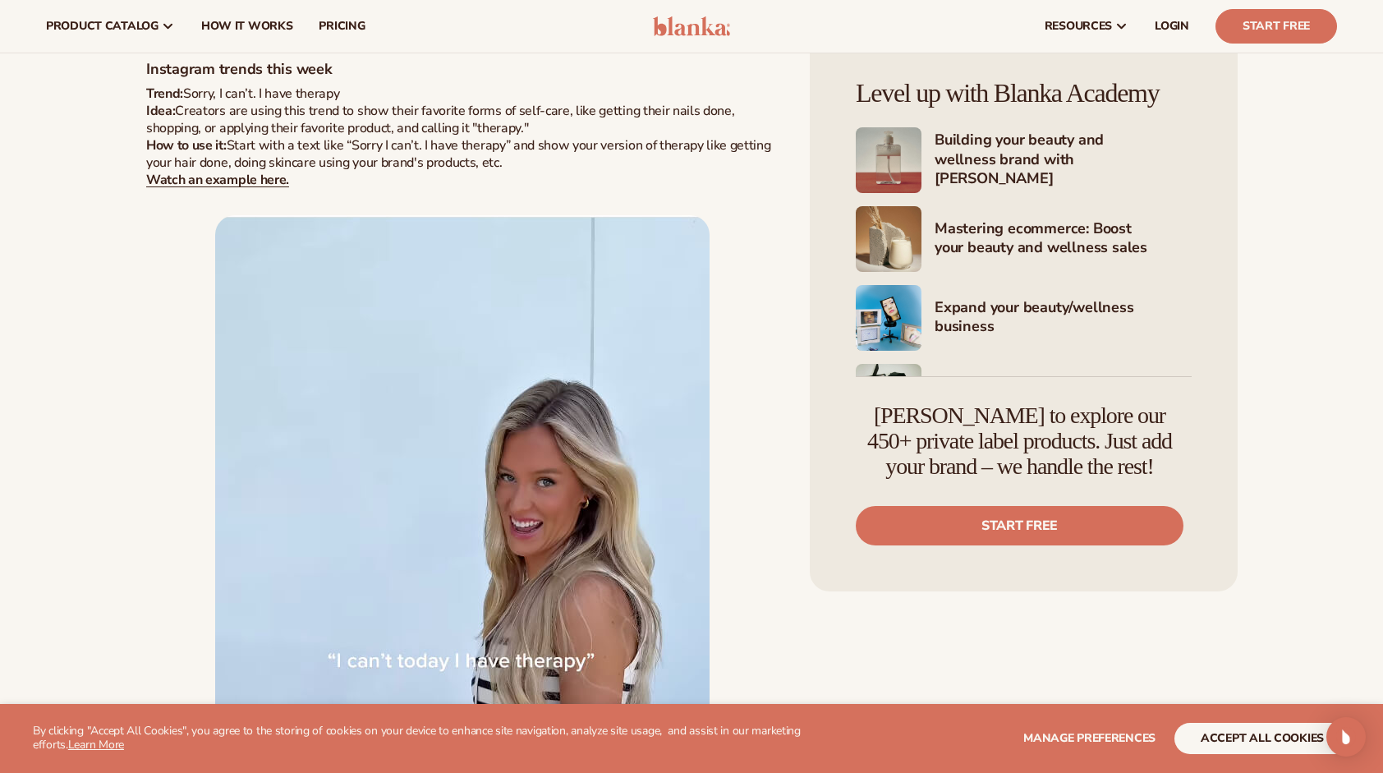
scroll to position [1150, 0]
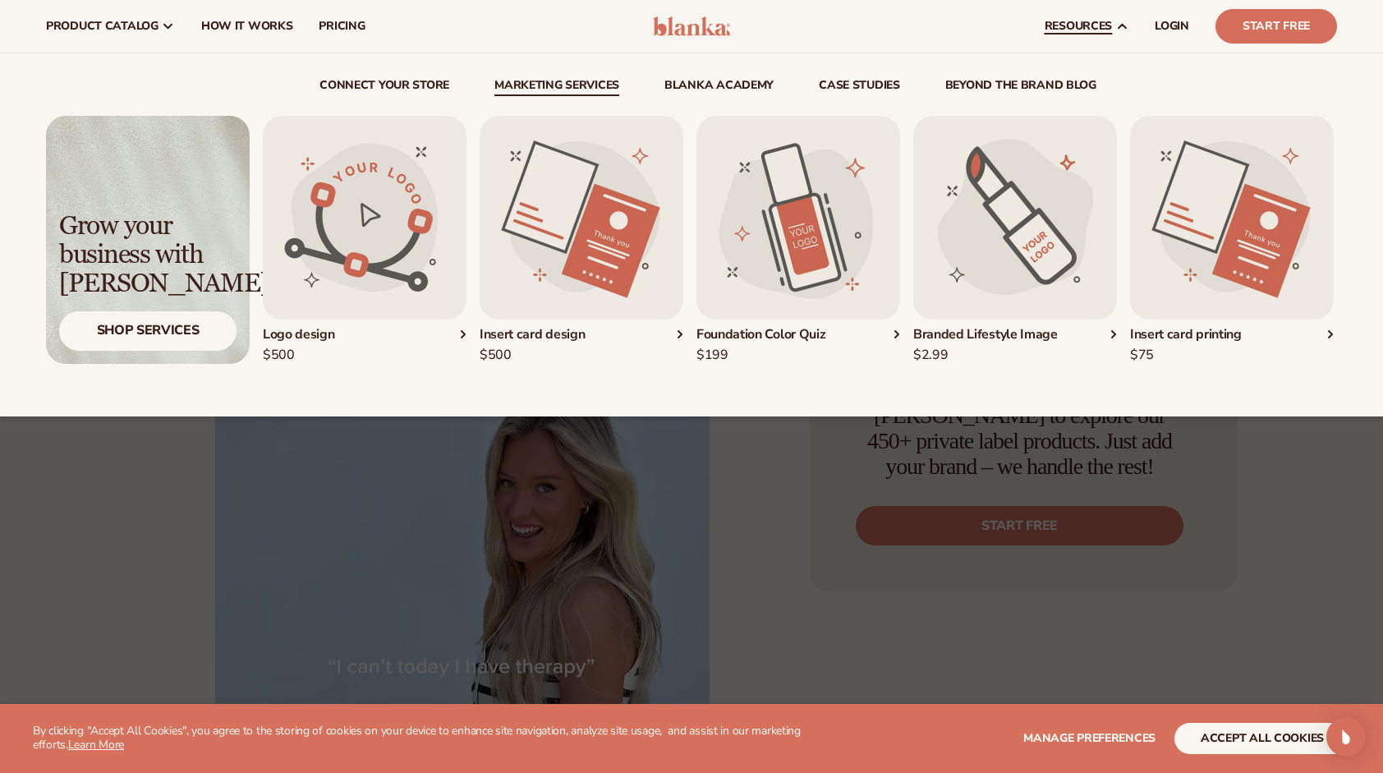
click at [679, 333] on div "Insert card design" at bounding box center [582, 334] width 204 height 17
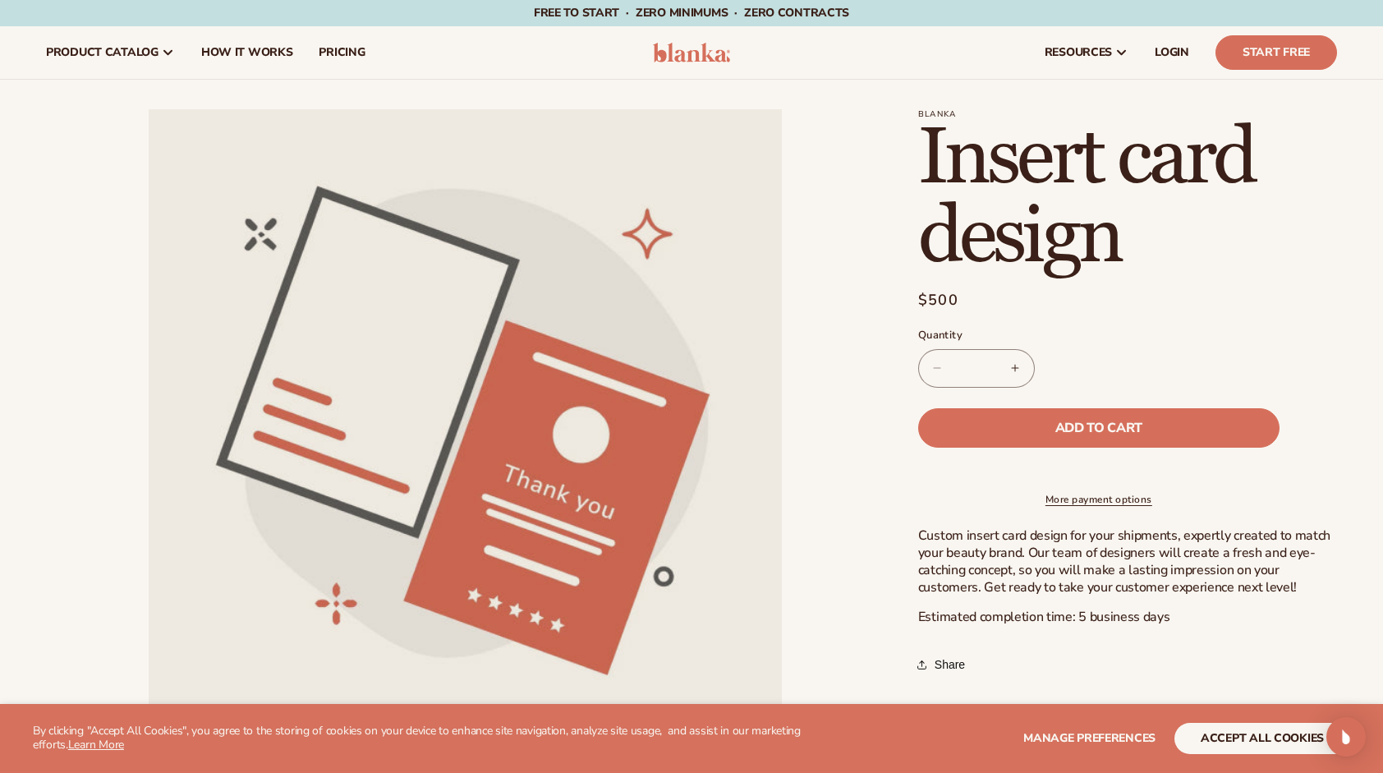
click at [8, 0] on div "Free to start · ZERO minimums · ZERO contracts · Free to start · ZERO minimums …" at bounding box center [691, 13] width 1383 height 26
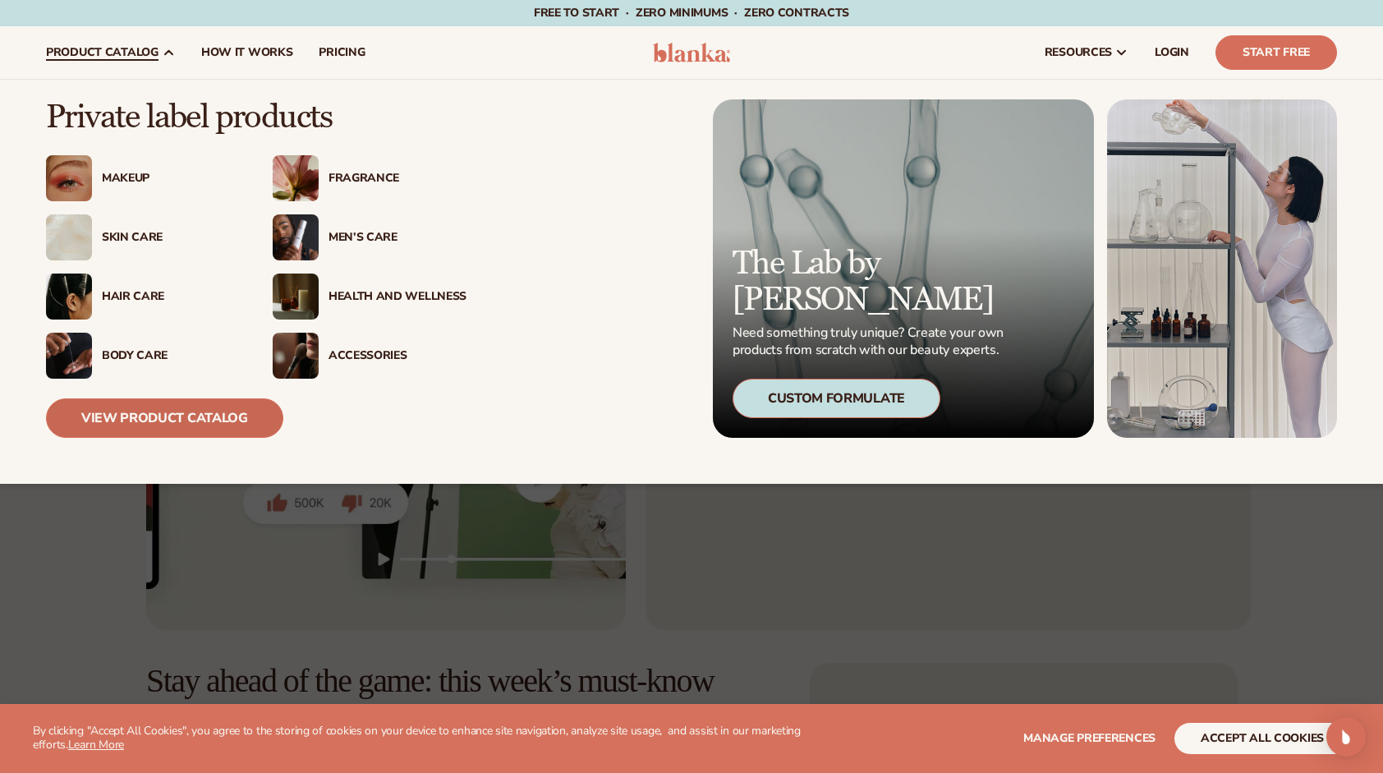
click at [220, 423] on link "View Product Catalog" at bounding box center [164, 417] width 237 height 39
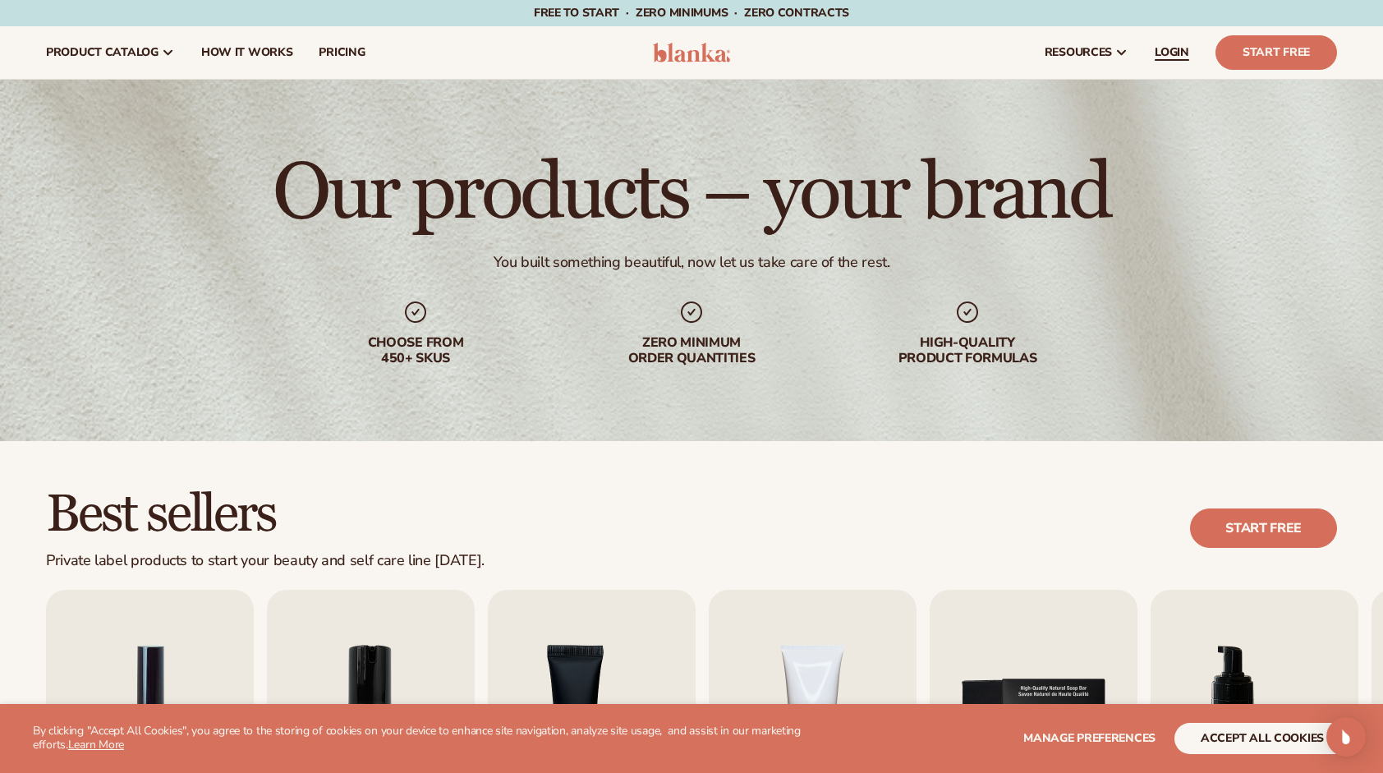
click at [1171, 49] on span "LOGIN" at bounding box center [1171, 52] width 34 height 13
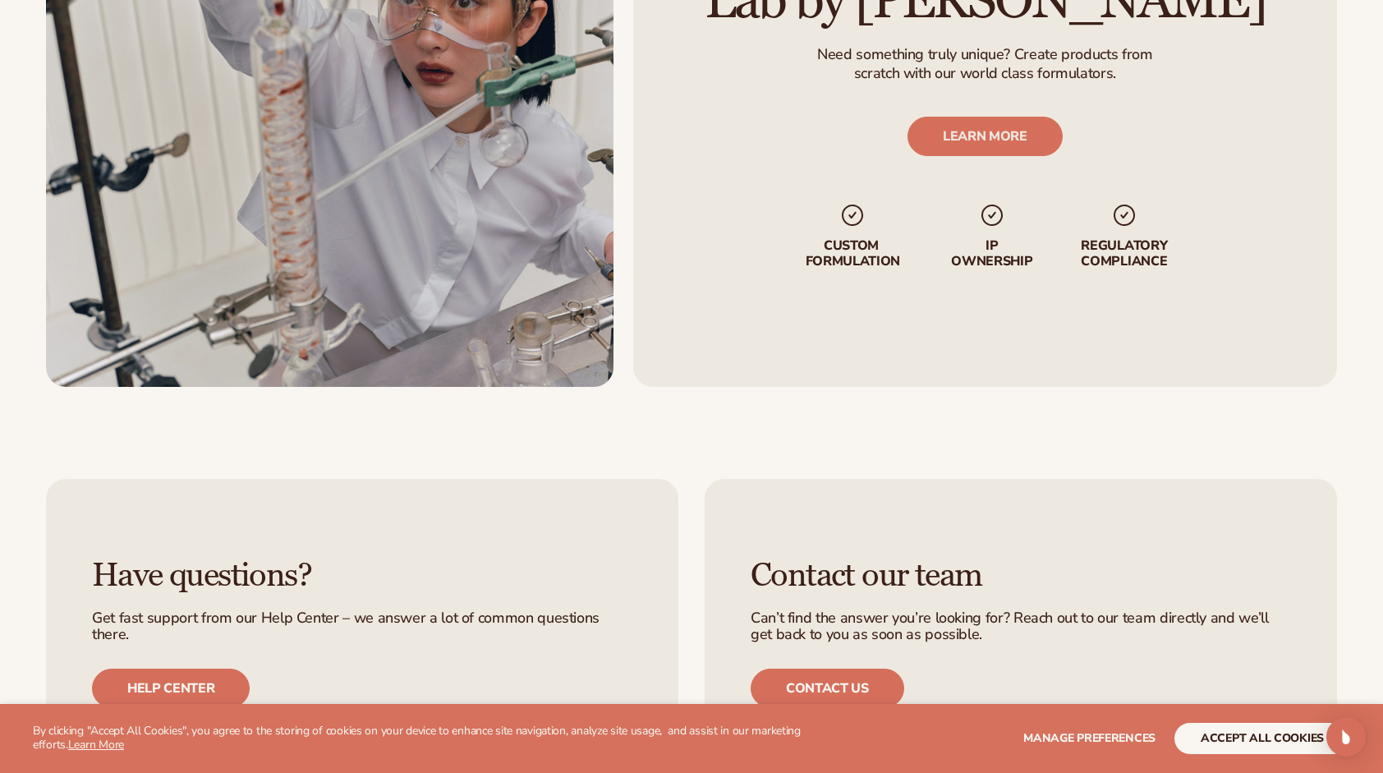
scroll to position [3046, 0]
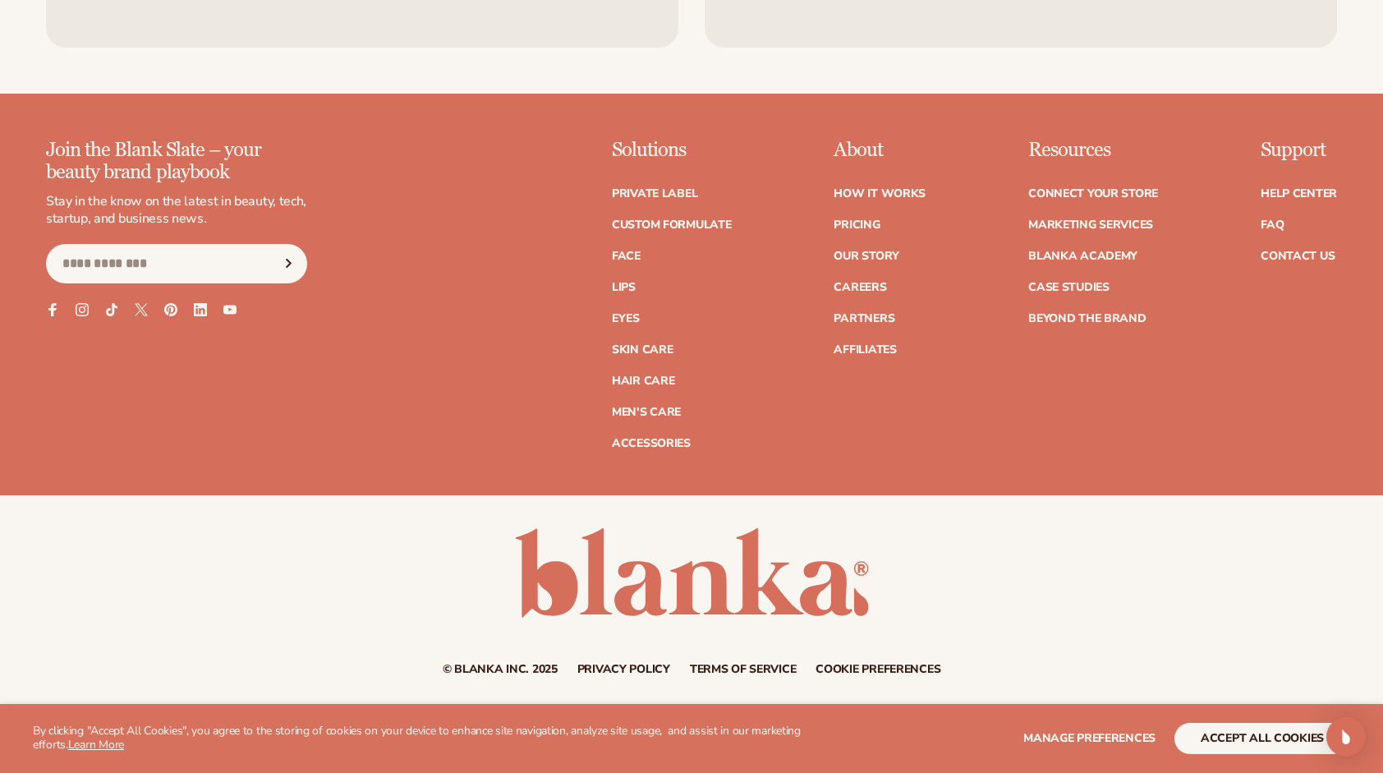
click at [701, 197] on li "Private label" at bounding box center [672, 193] width 120 height 11
click at [693, 190] on link "Private label" at bounding box center [654, 193] width 85 height 11
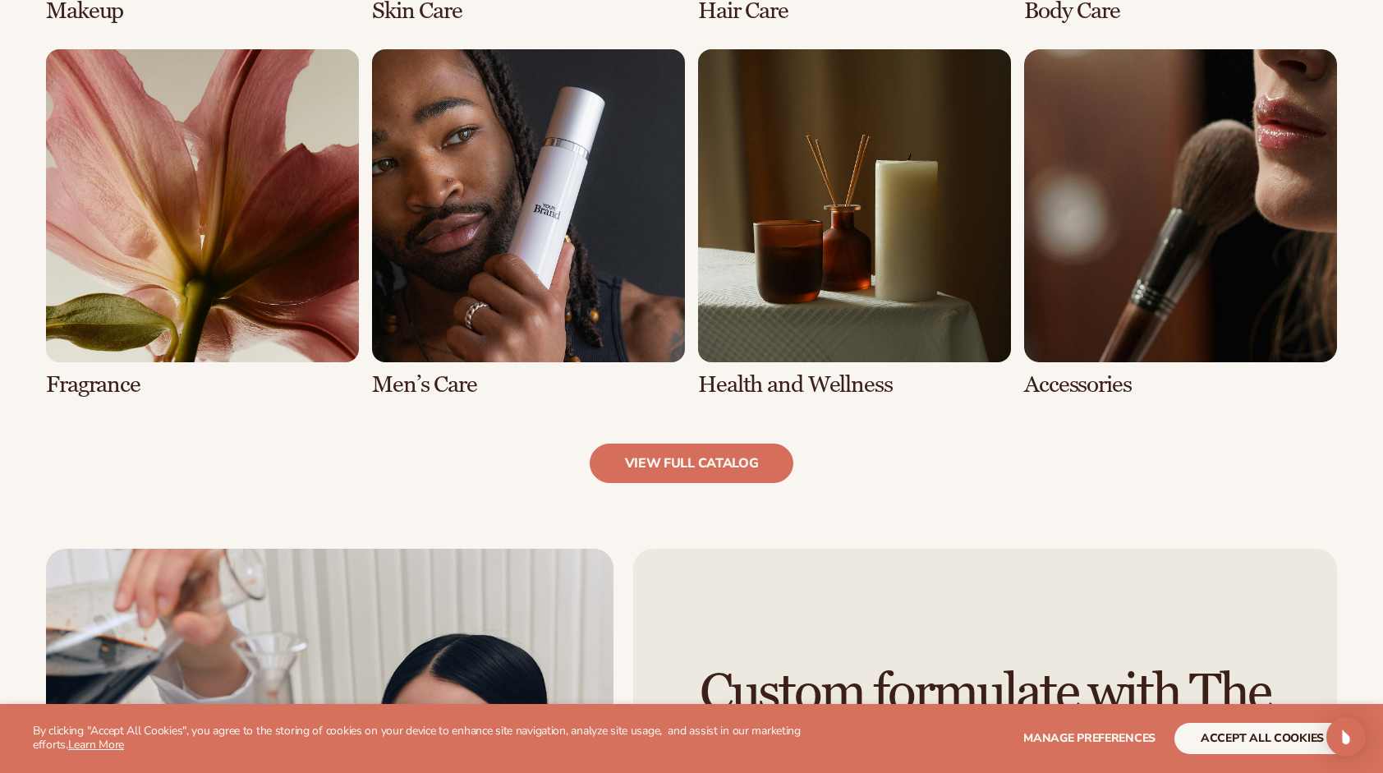
scroll to position [2135, 0]
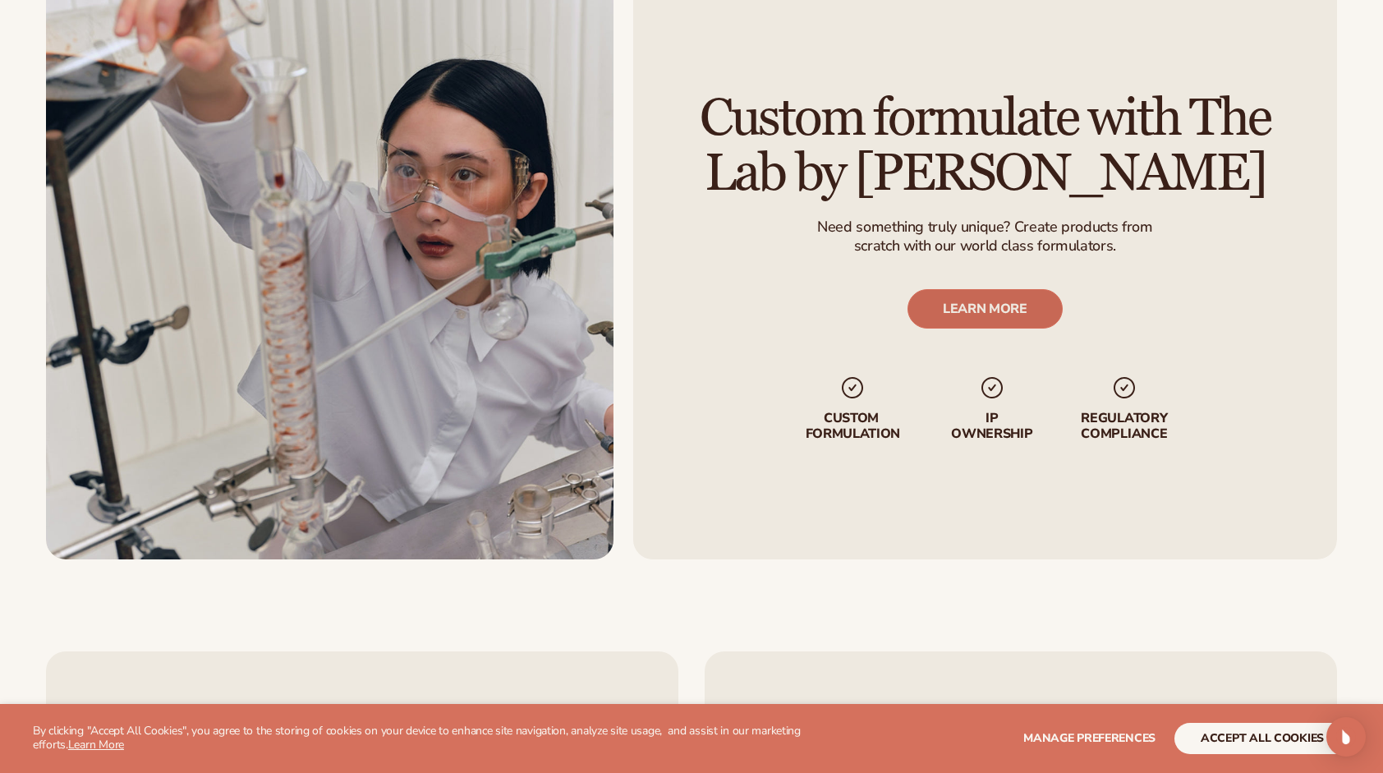
click at [934, 306] on link "LEARN MORE" at bounding box center [984, 308] width 155 height 39
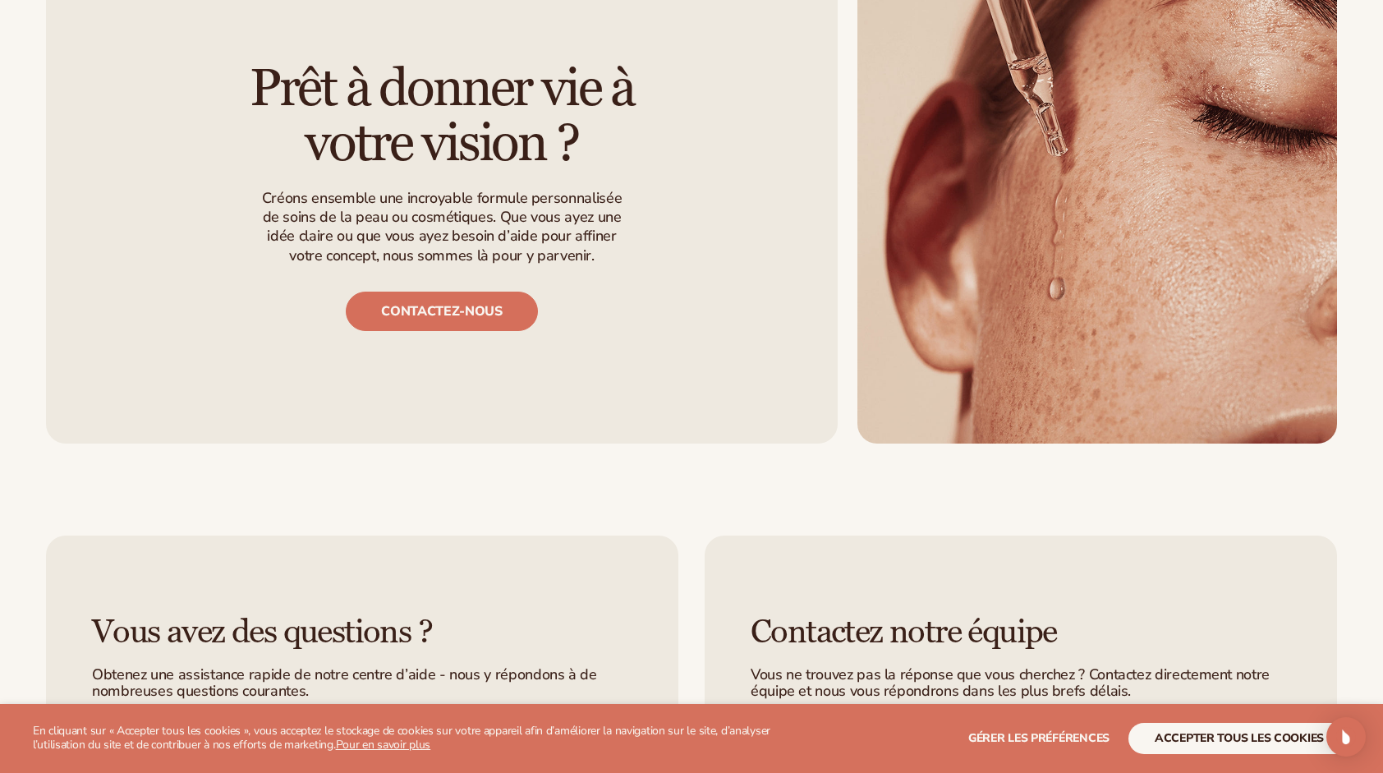
scroll to position [2135, 0]
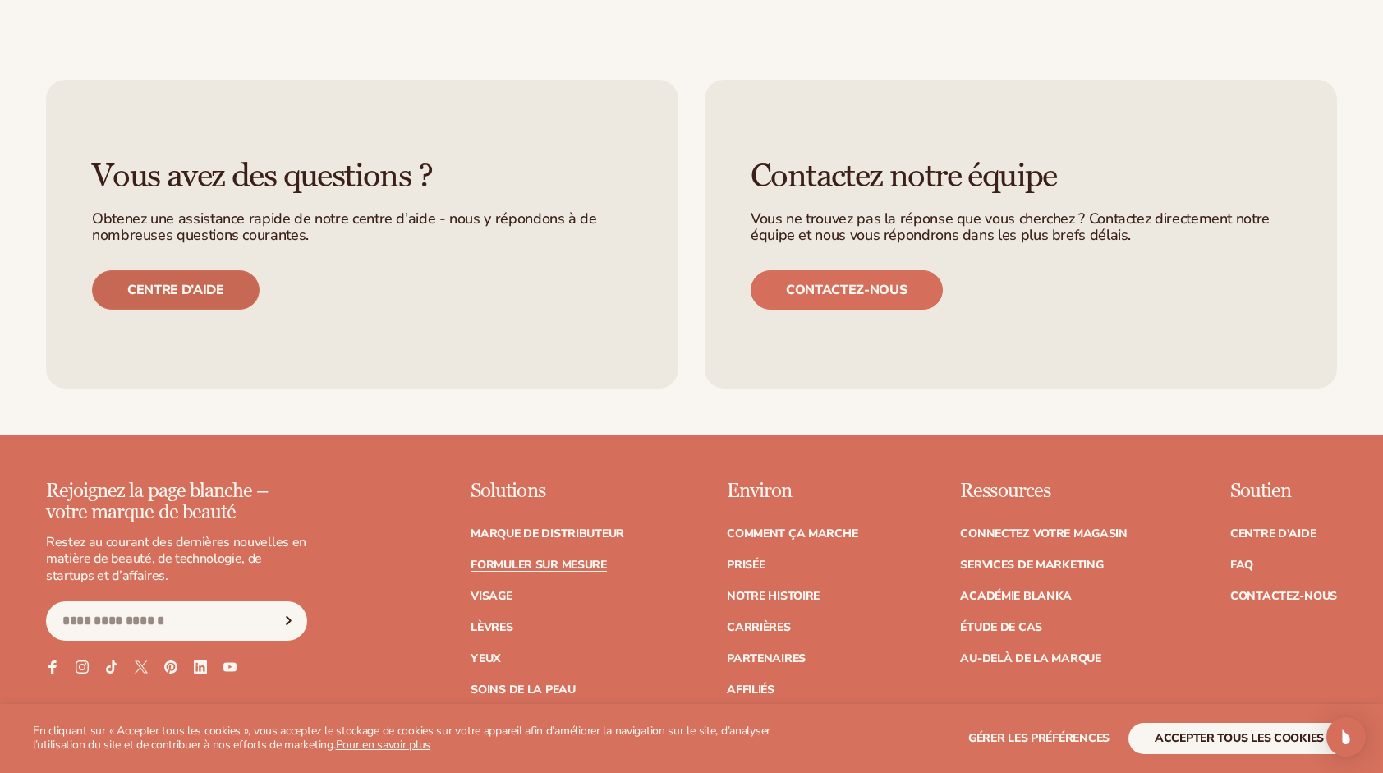
click at [221, 305] on link "Centre d’aide" at bounding box center [176, 289] width 168 height 39
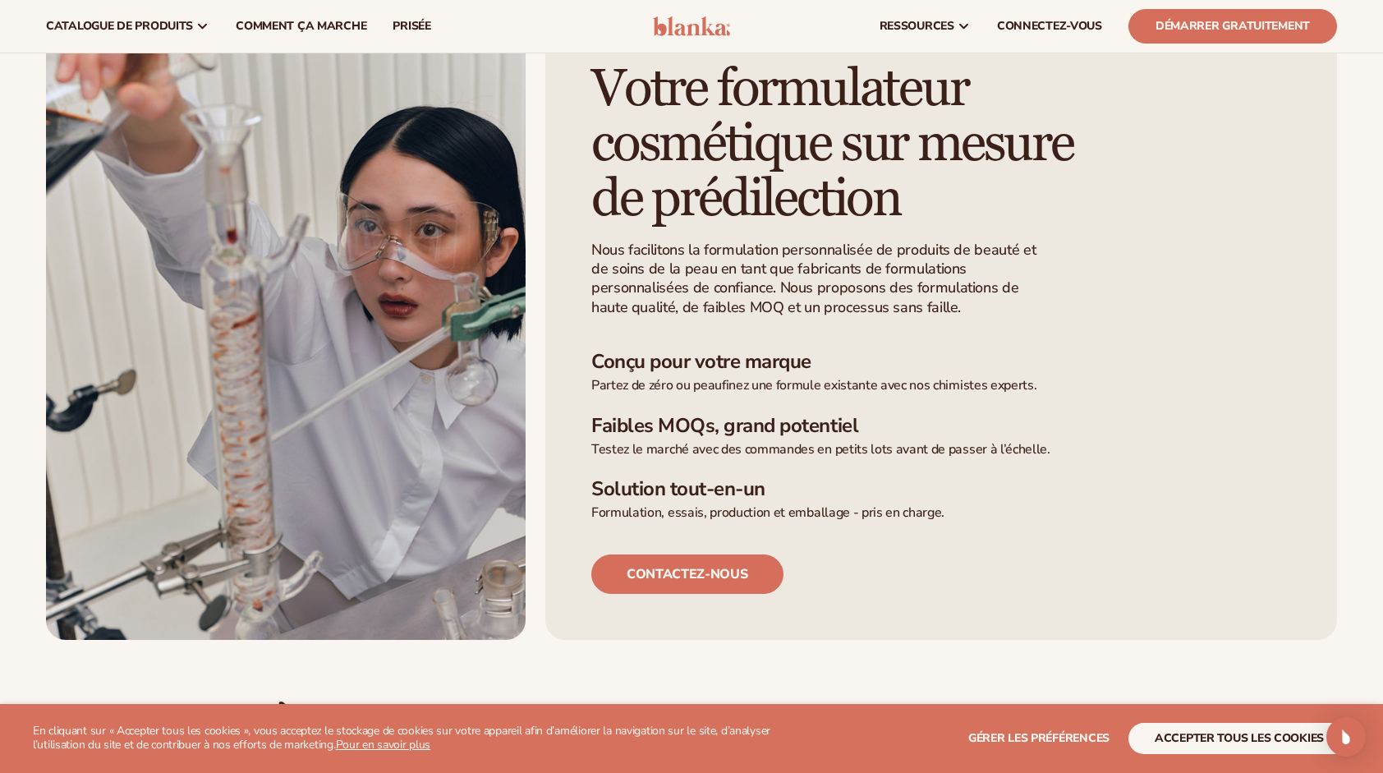
scroll to position [328, 0]
